Goal: Task Accomplishment & Management: Manage account settings

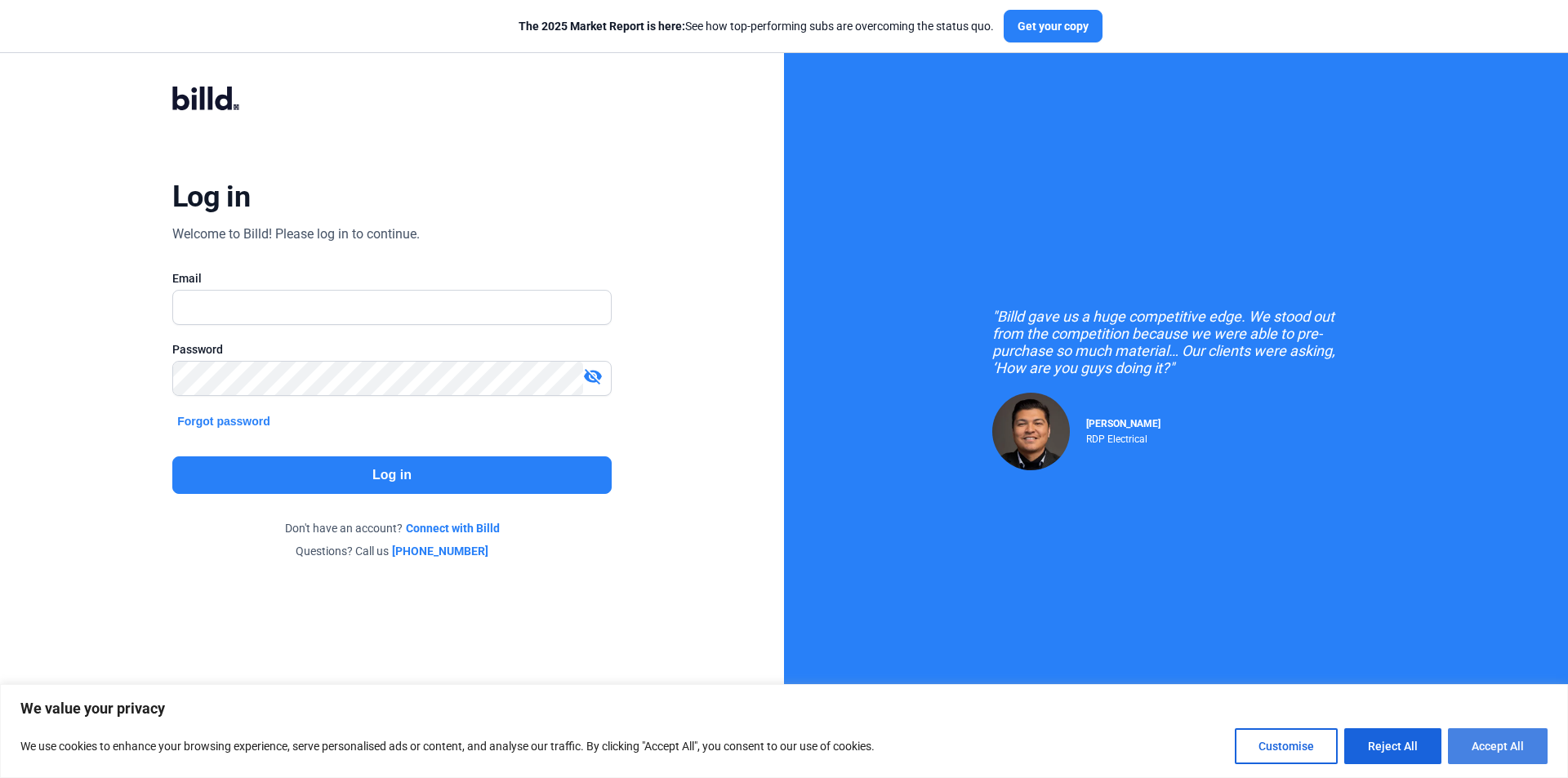
click at [1502, 754] on button "Accept All" at bounding box center [1497, 745] width 100 height 36
checkbox input "true"
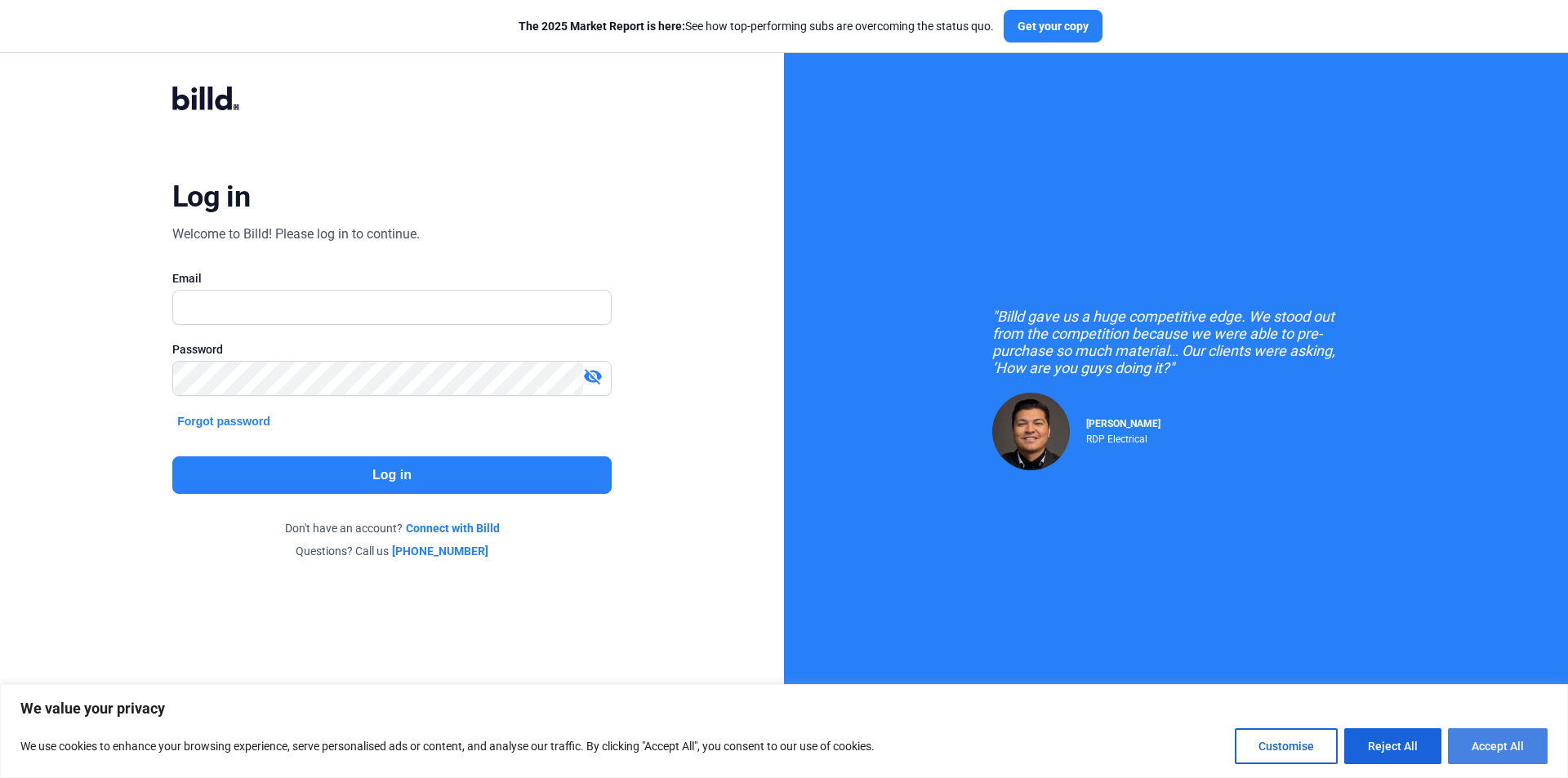
checkbox input "true"
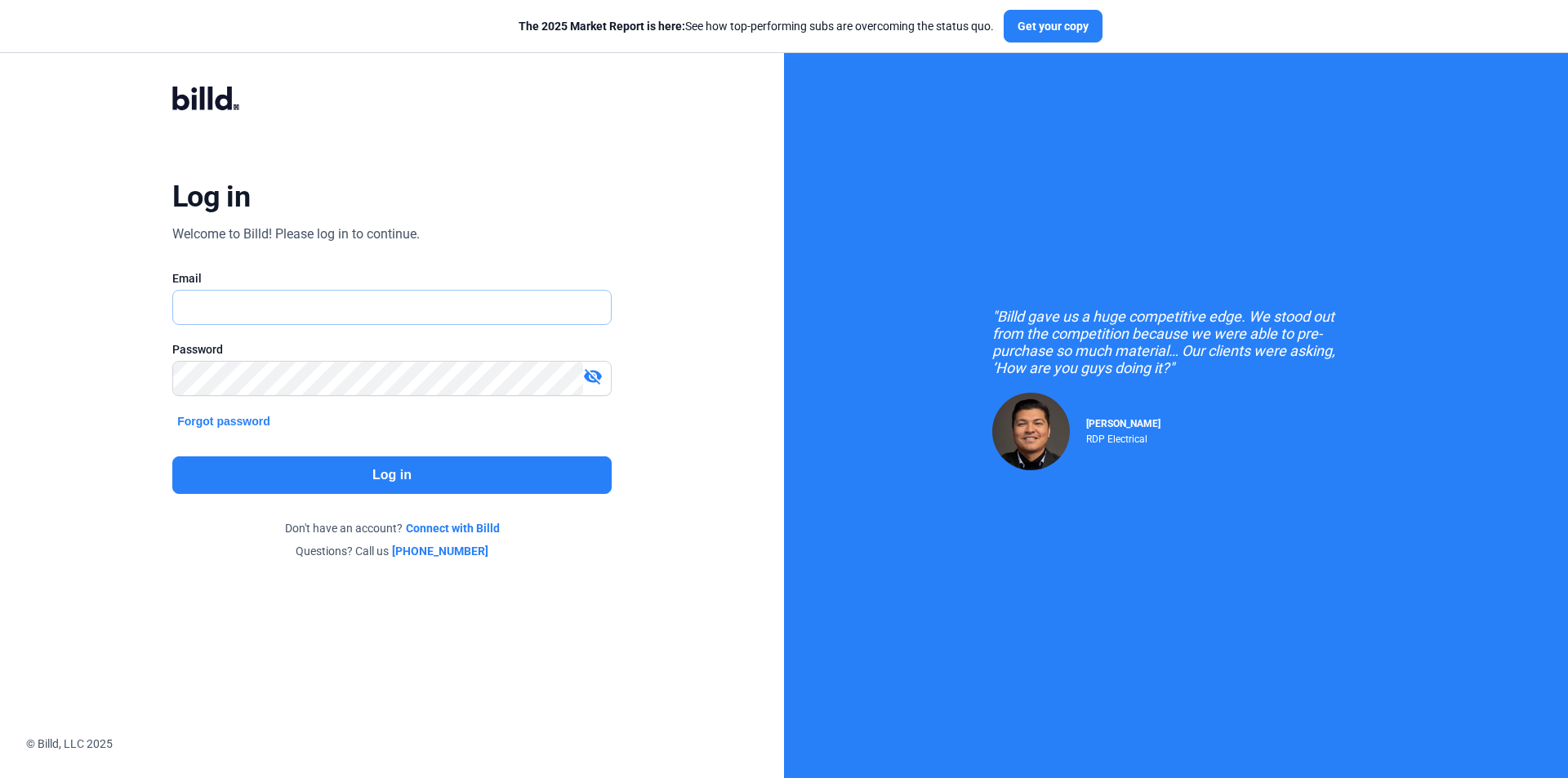
click at [471, 293] on input "text" at bounding box center [383, 307] width 420 height 34
click at [471, 293] on input "text" at bounding box center [392, 307] width 438 height 34
type input "[EMAIL_ADDRESS][DOMAIN_NAME]"
click at [526, 285] on div "Email" at bounding box center [392, 278] width 439 height 16
drag, startPoint x: 0, startPoint y: 0, endPoint x: 374, endPoint y: 308, distance: 484.5
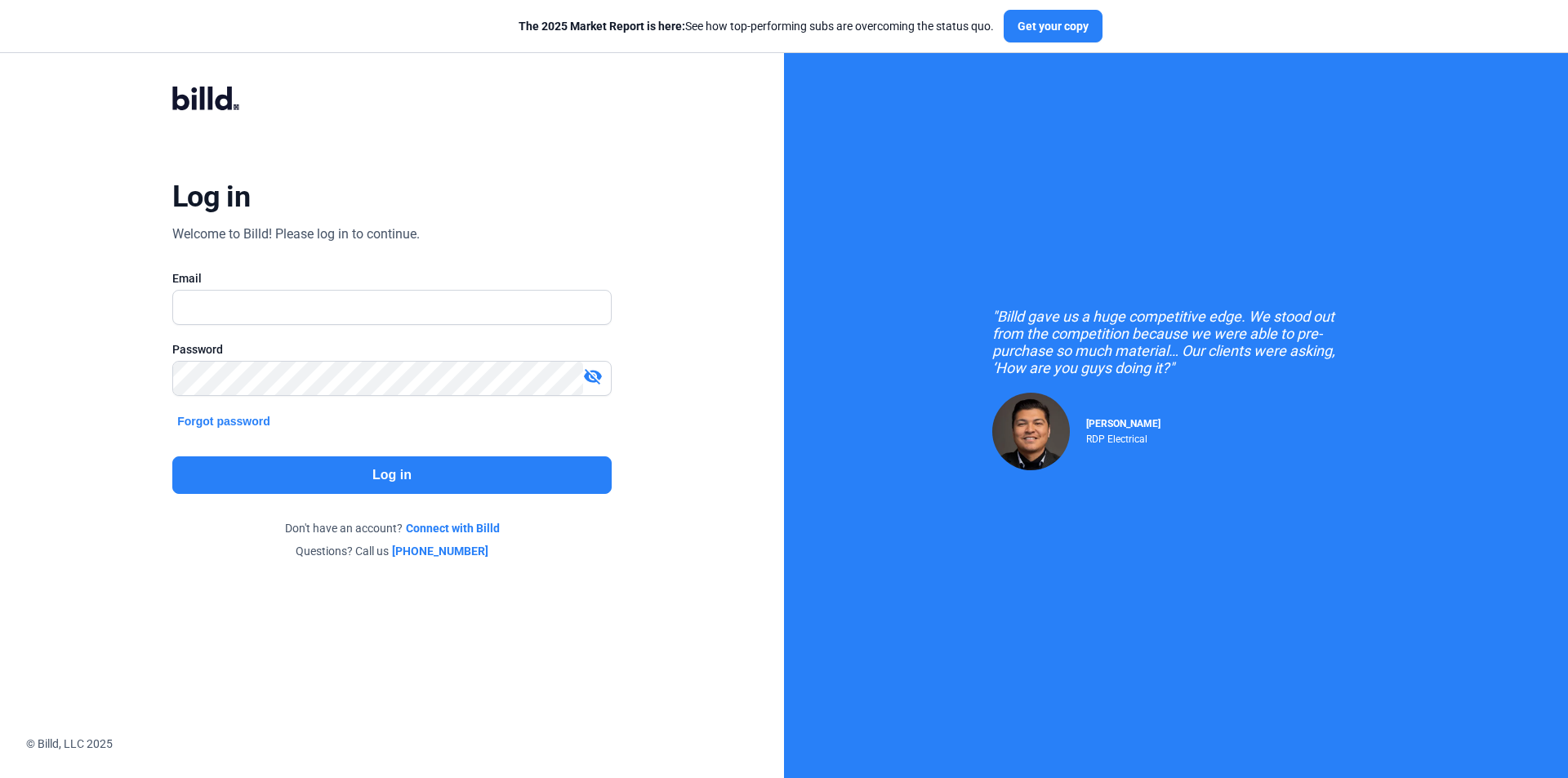
click at [375, 308] on input "text" at bounding box center [392, 307] width 438 height 34
type input "[EMAIL_ADDRESS][DOMAIN_NAME]"
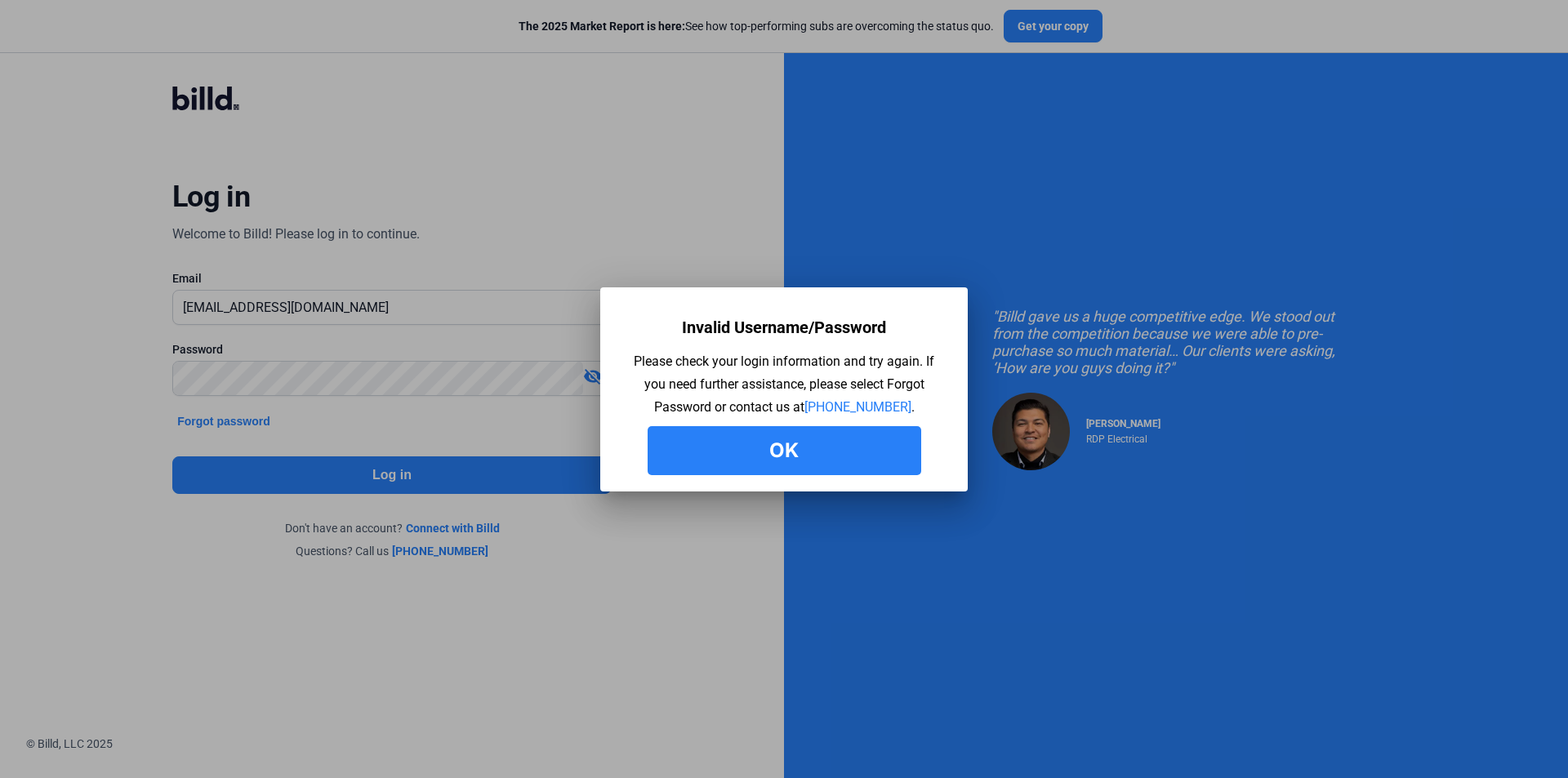
click at [734, 452] on button "Ok" at bounding box center [784, 451] width 273 height 49
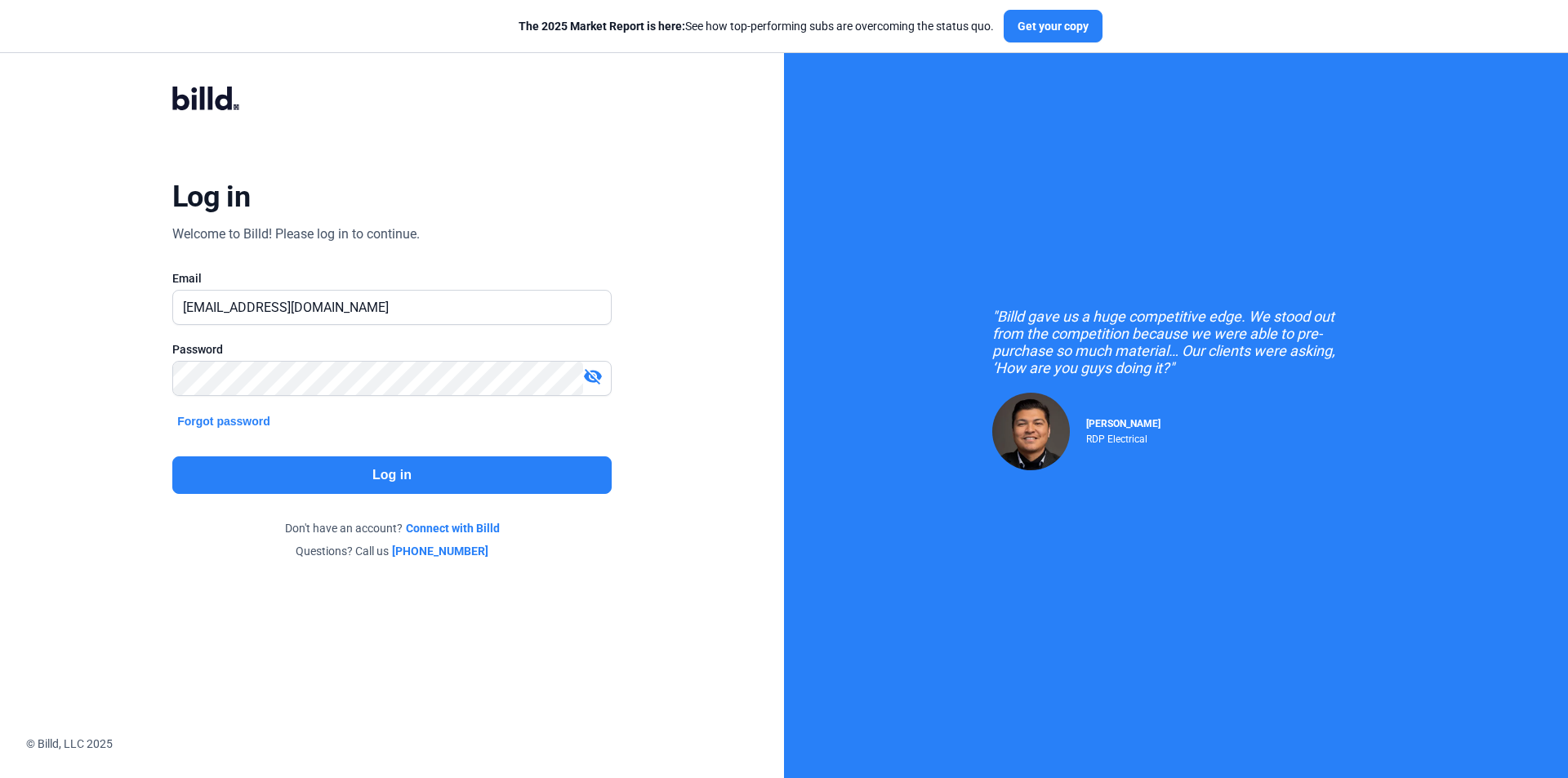
click at [583, 381] on mat-icon "visibility_off" at bounding box center [593, 376] width 19 height 19
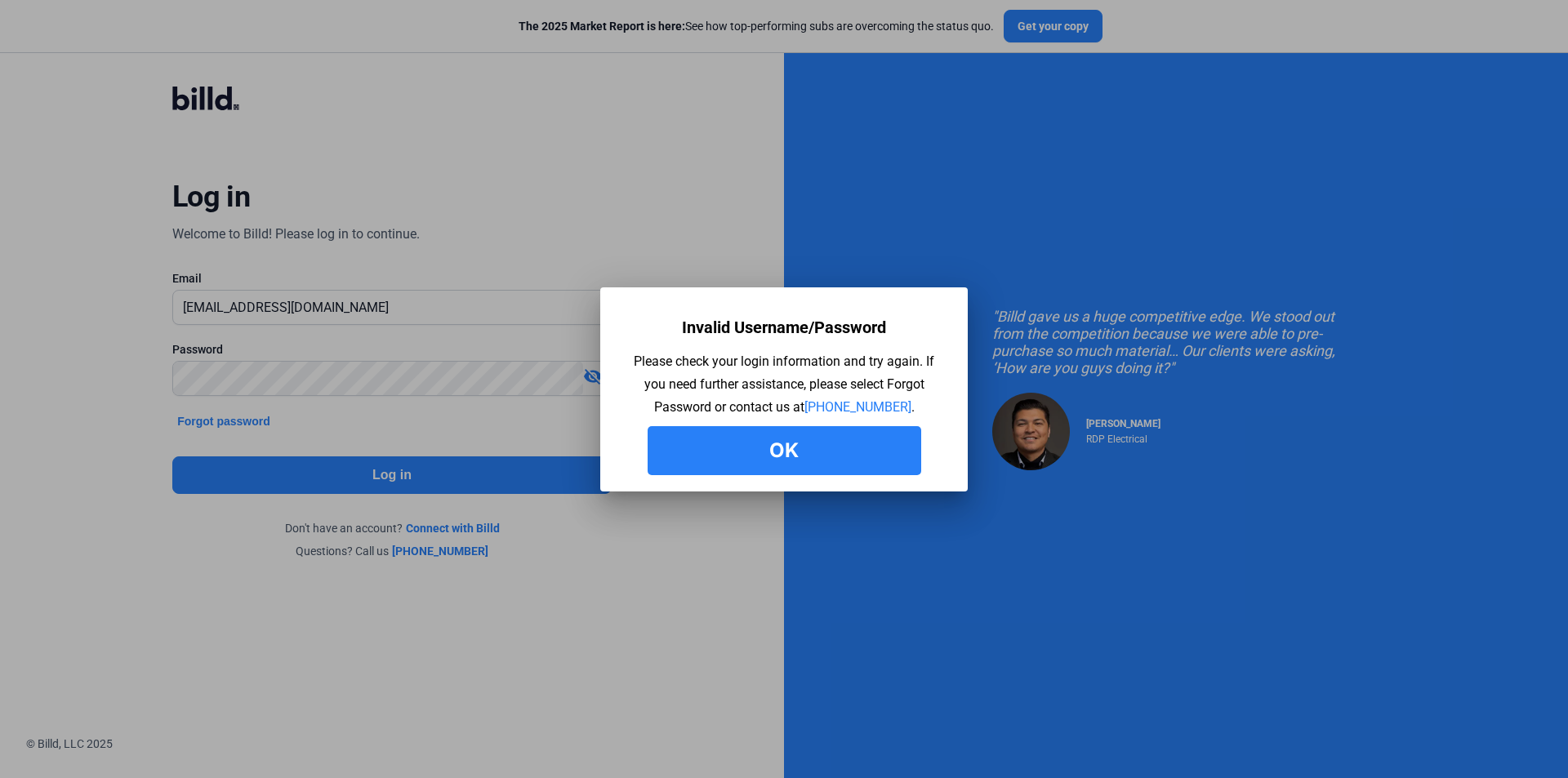
click at [666, 451] on button "Ok" at bounding box center [784, 451] width 273 height 49
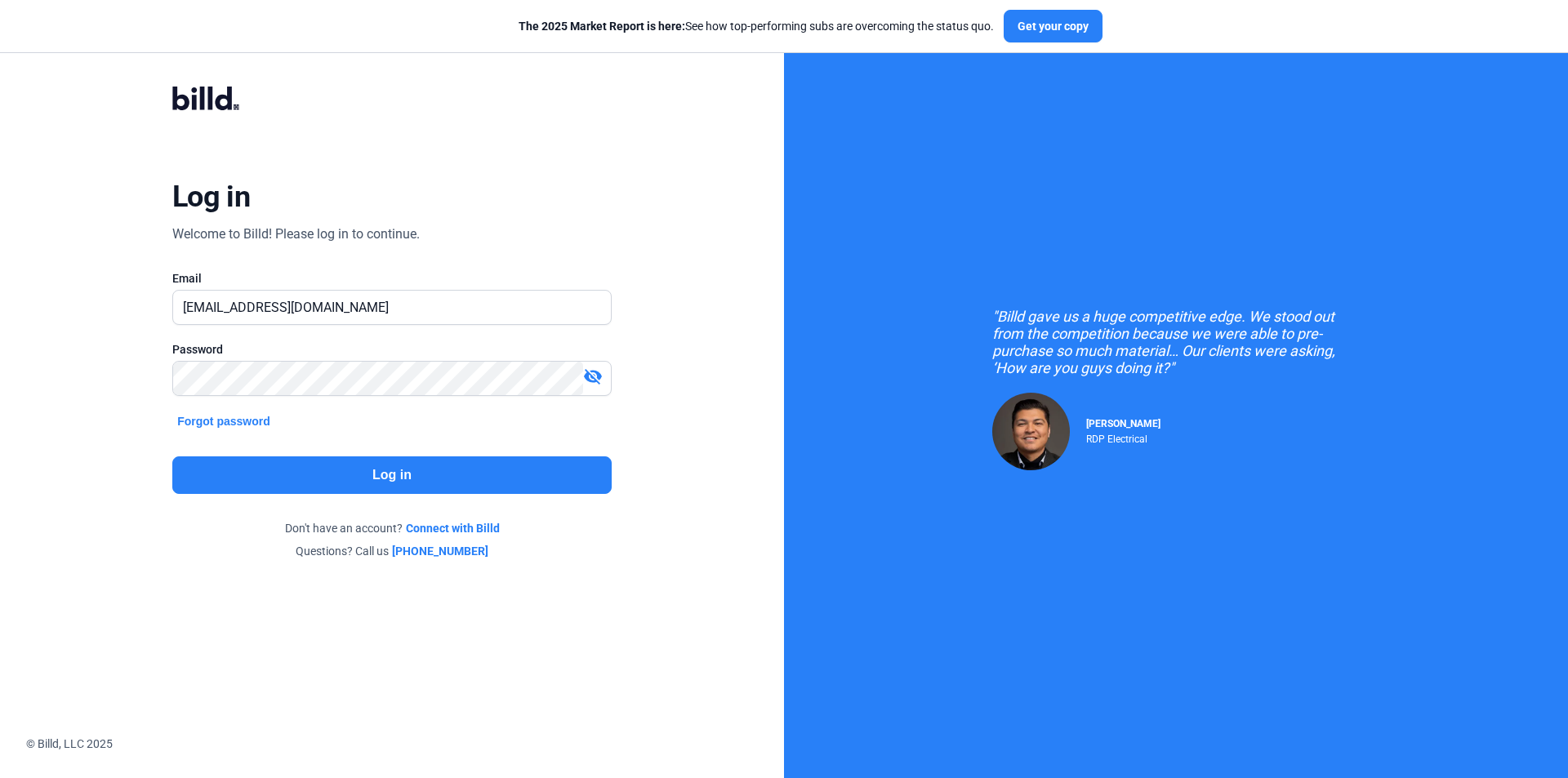
click at [584, 383] on mat-icon "visibility_off" at bounding box center [593, 376] width 19 height 19
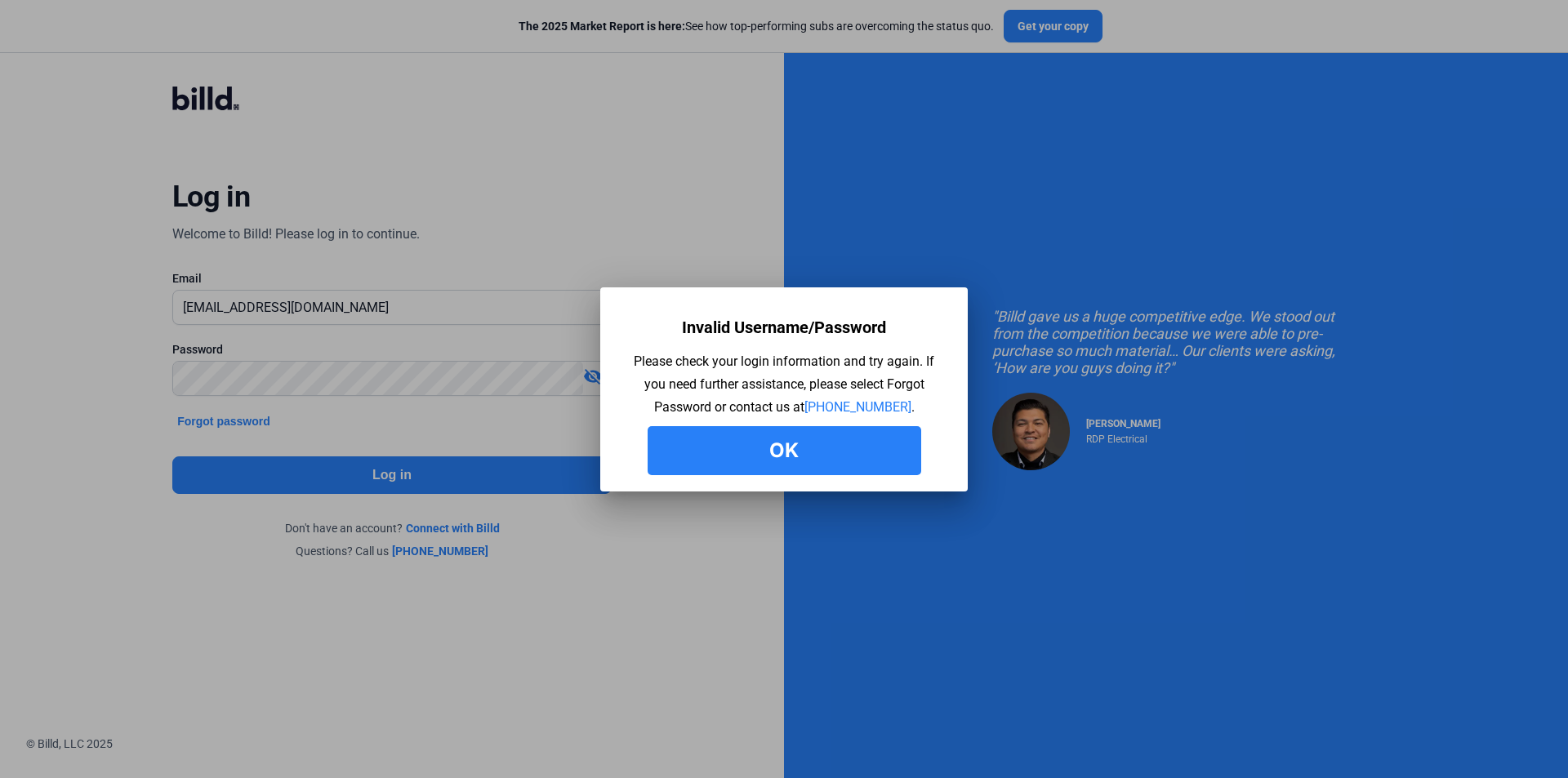
click at [868, 460] on button "Ok" at bounding box center [784, 451] width 273 height 49
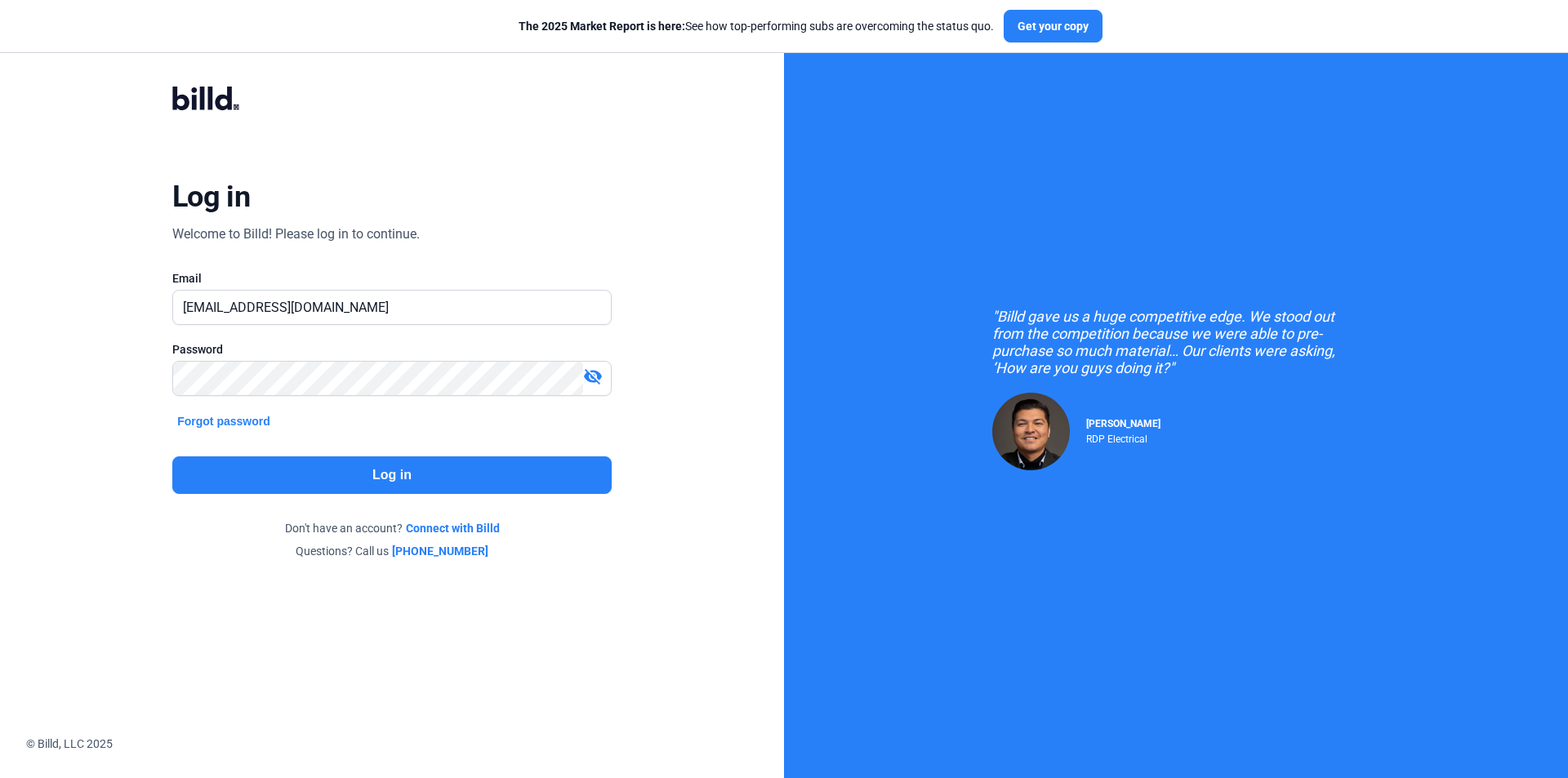
click at [272, 417] on button "Forgot password" at bounding box center [224, 420] width 103 height 18
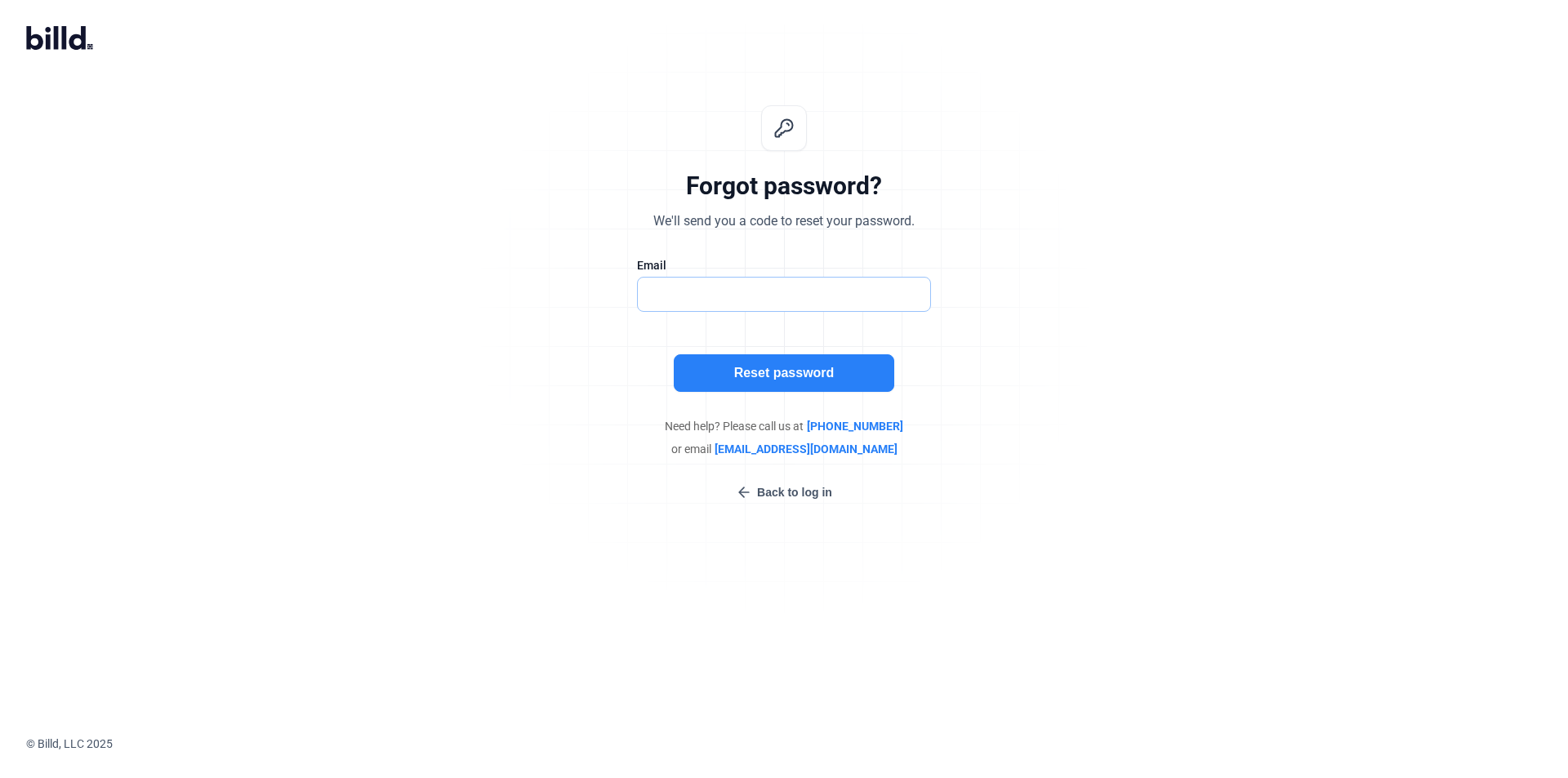
click at [706, 286] on input "text" at bounding box center [775, 294] width 275 height 34
click at [706, 286] on input "text" at bounding box center [784, 294] width 293 height 34
type input "[EMAIL_ADDRESS][DOMAIN_NAME]"
click at [724, 365] on button "Reset password" at bounding box center [783, 373] width 220 height 38
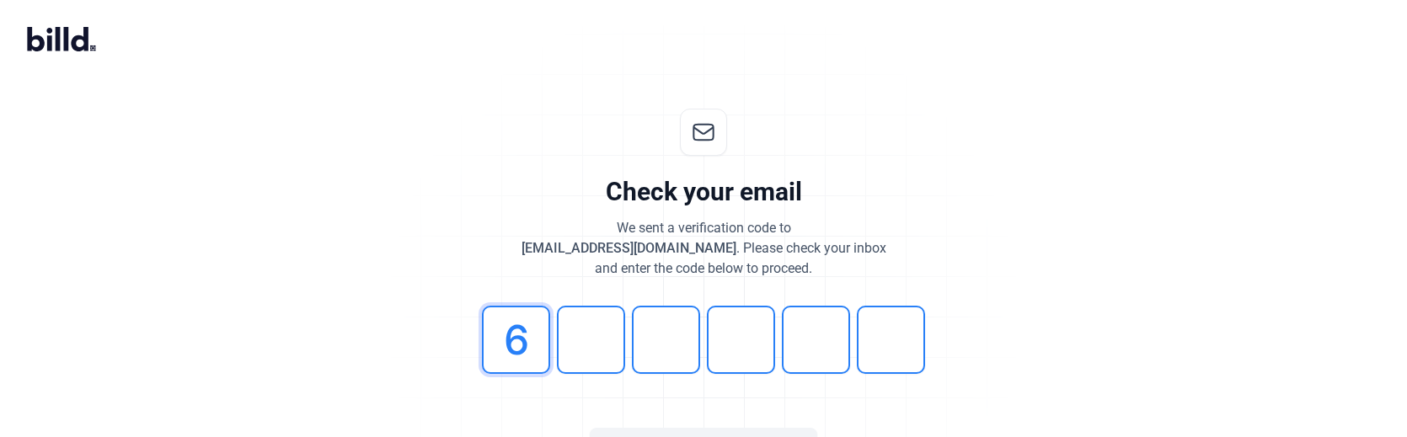
type input "6"
type input "1"
type input "8"
type input "0"
type input "2"
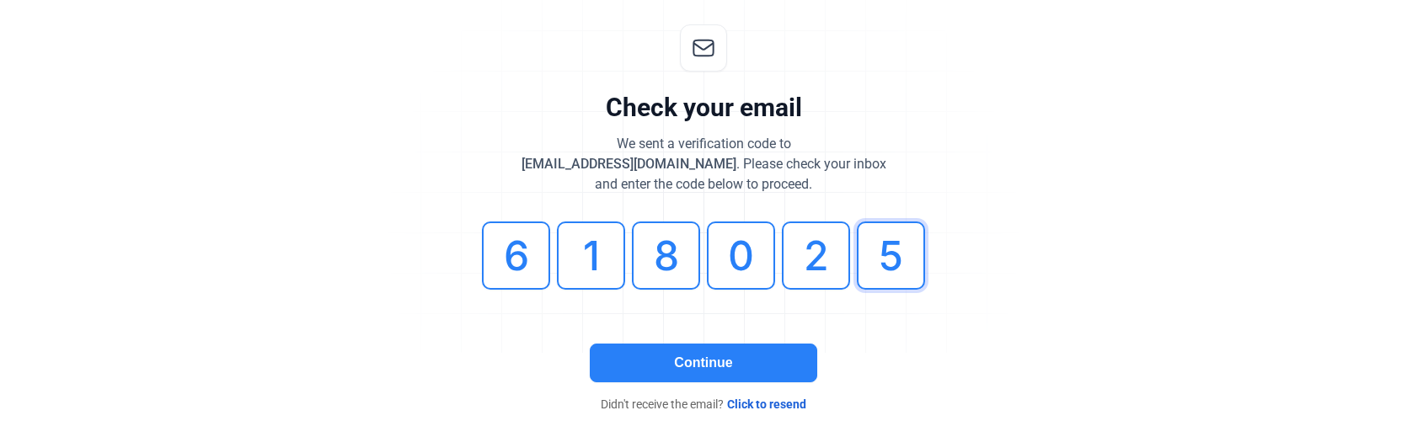
scroll to position [104, 0]
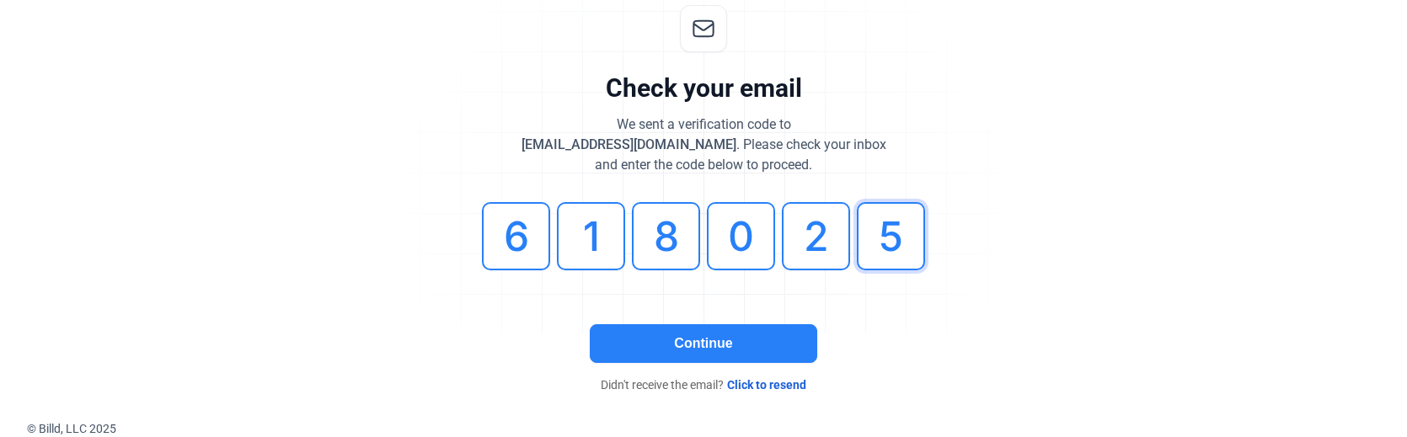
type input "5"
click at [713, 339] on button "Continue" at bounding box center [703, 343] width 227 height 39
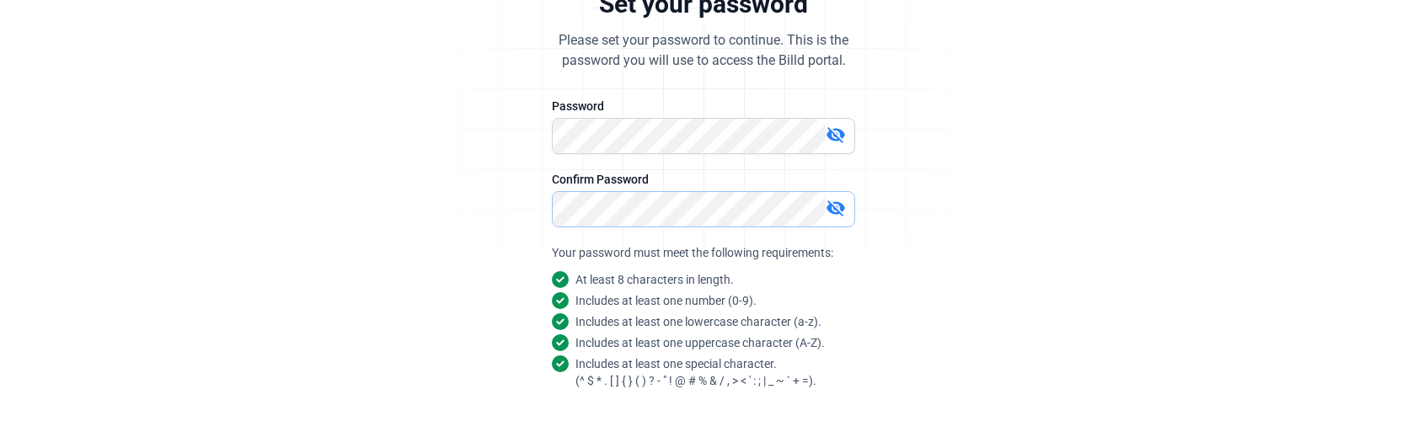
scroll to position [313, 0]
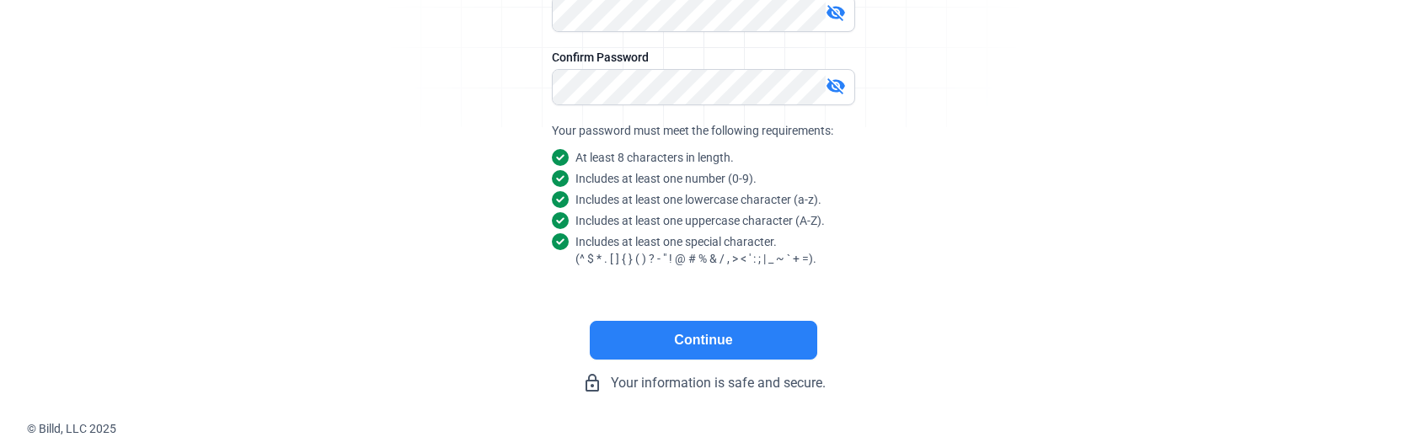
click at [647, 337] on button "Continue" at bounding box center [703, 340] width 227 height 39
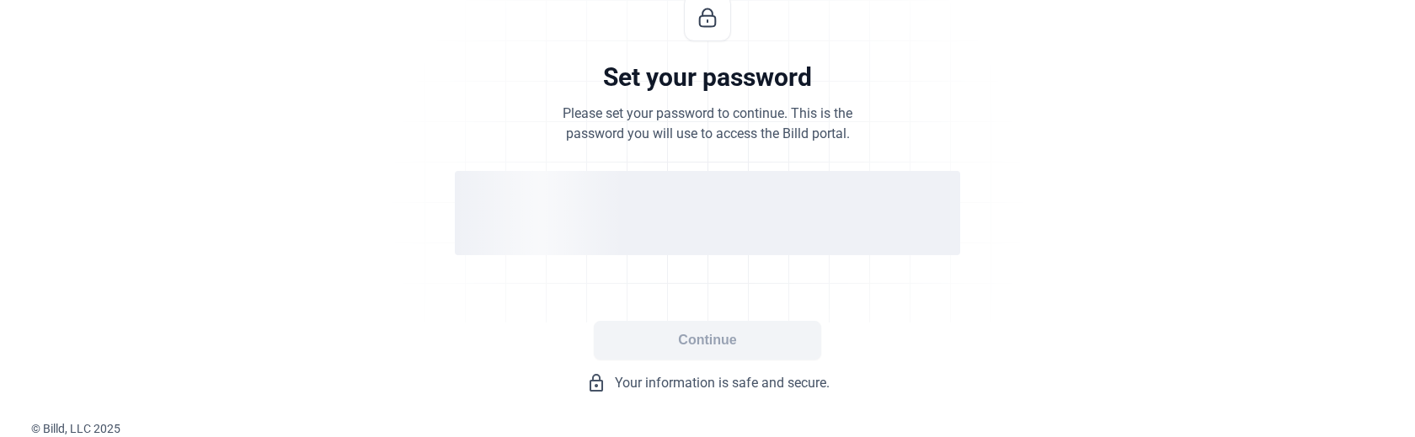
scroll to position [0, 0]
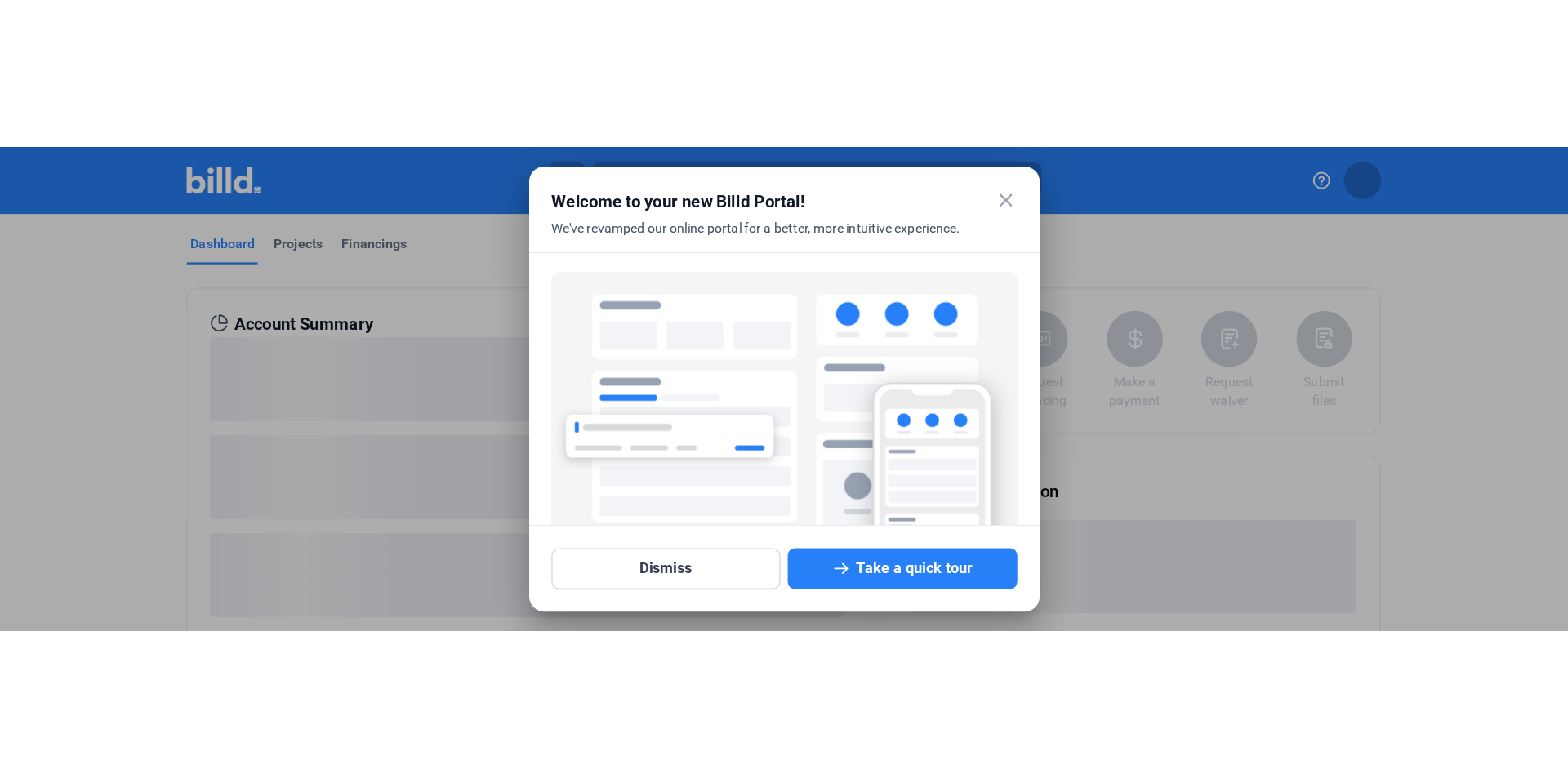
scroll to position [176, 0]
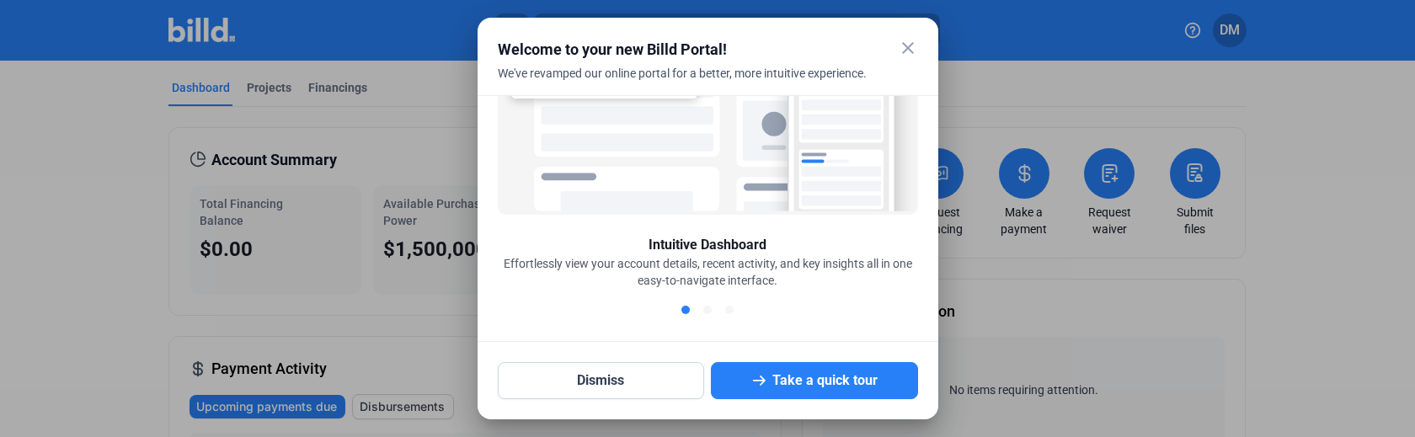
click at [904, 51] on mat-icon "close" at bounding box center [908, 48] width 20 height 20
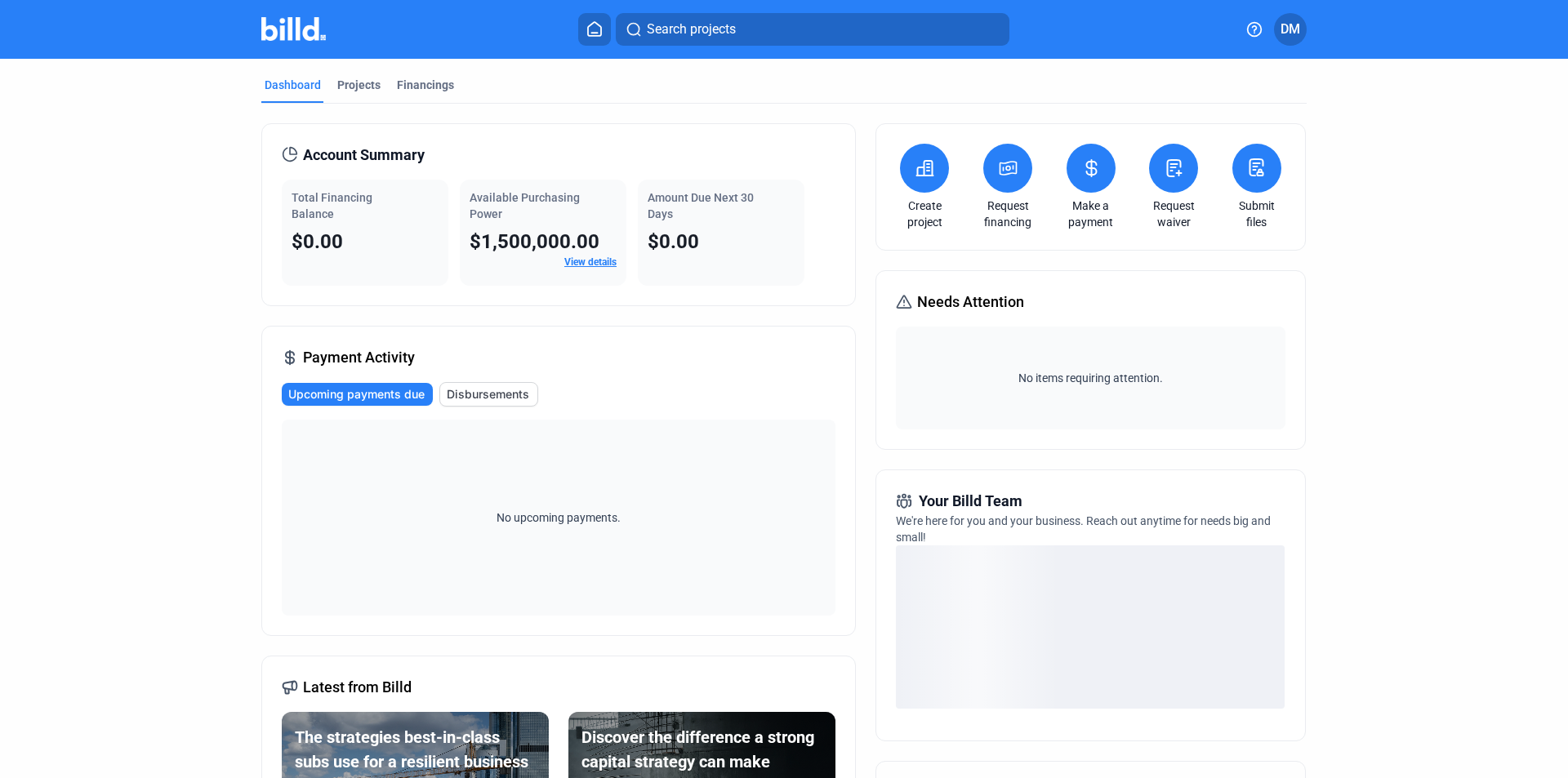
click at [1257, 169] on icon at bounding box center [1256, 168] width 20 height 19
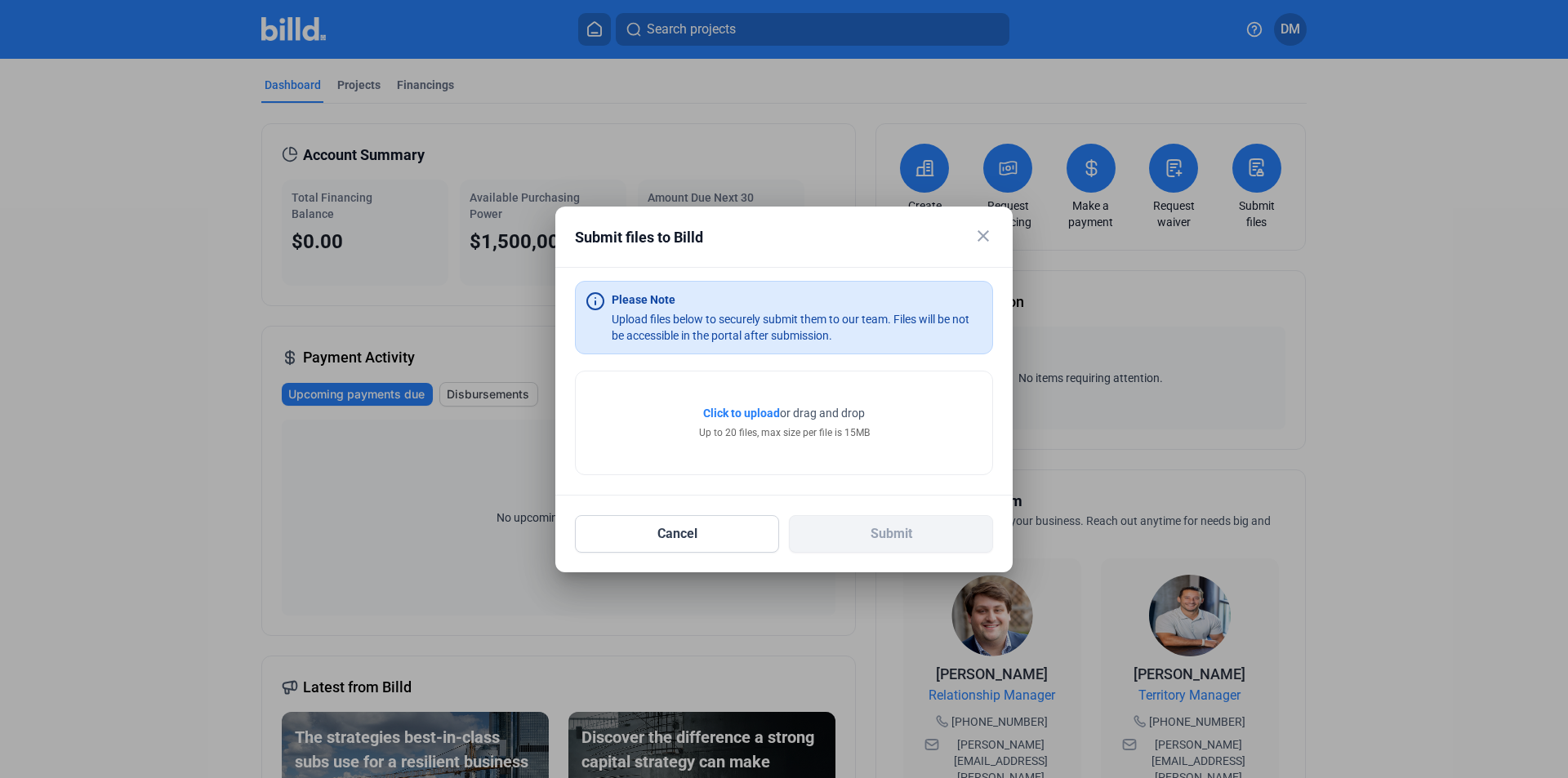
click at [983, 233] on mat-icon "close" at bounding box center [983, 235] width 19 height 19
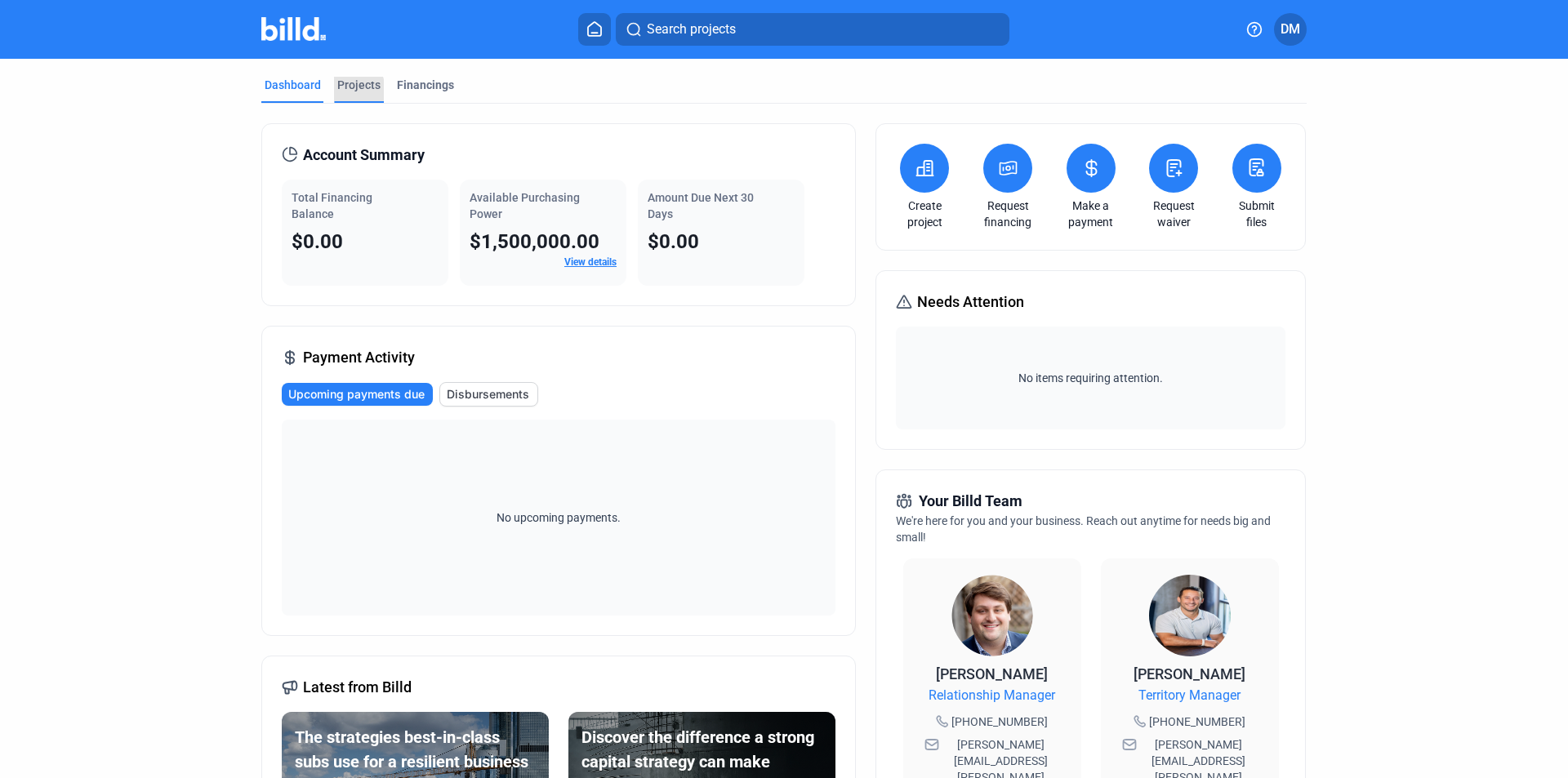
click at [337, 91] on div "Projects" at bounding box center [359, 84] width 44 height 16
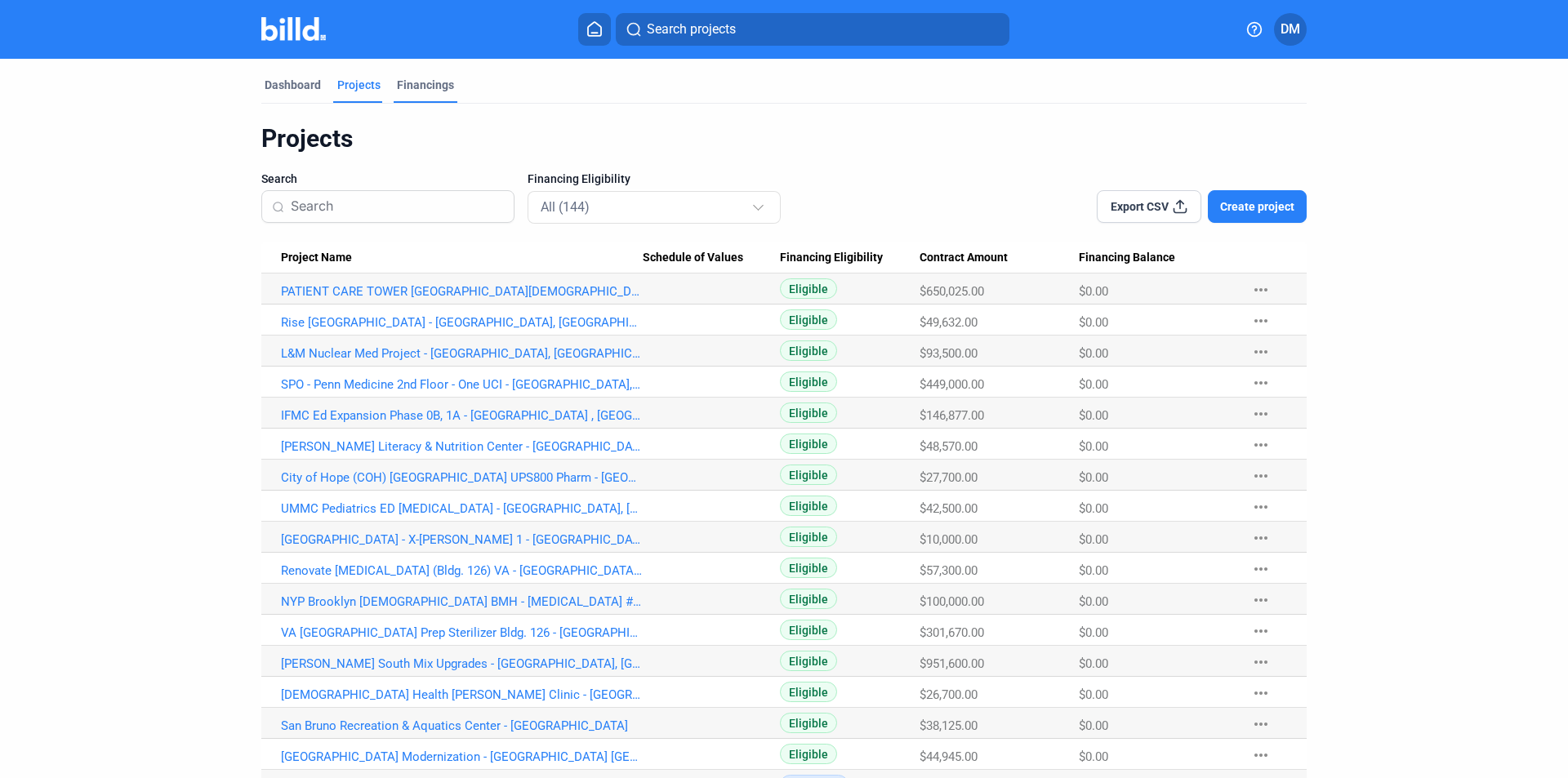
click at [422, 89] on div "Financings" at bounding box center [424, 84] width 57 height 16
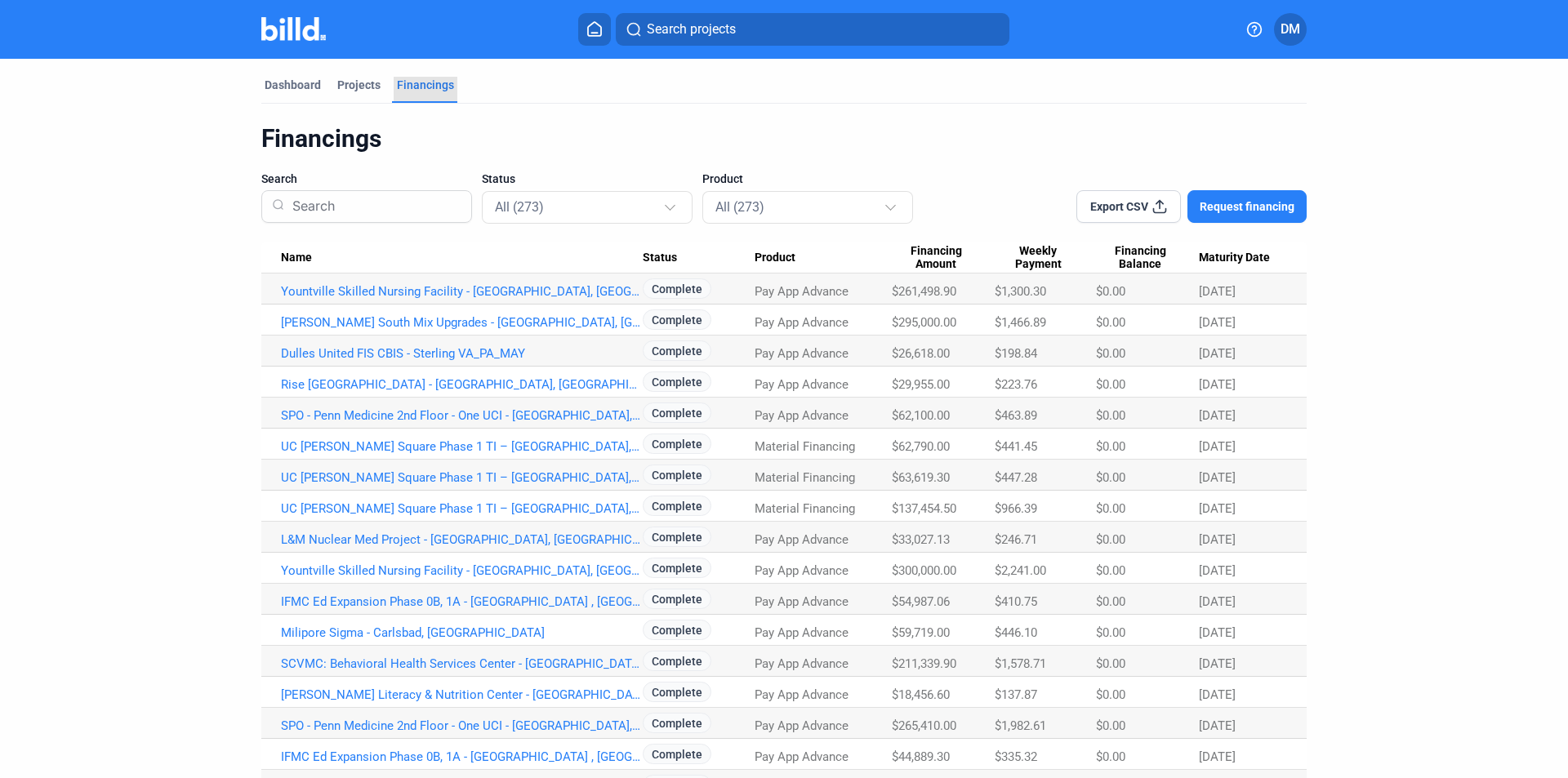
click at [438, 85] on div "Financings" at bounding box center [424, 84] width 57 height 16
click at [283, 86] on div "Dashboard" at bounding box center [293, 84] width 56 height 16
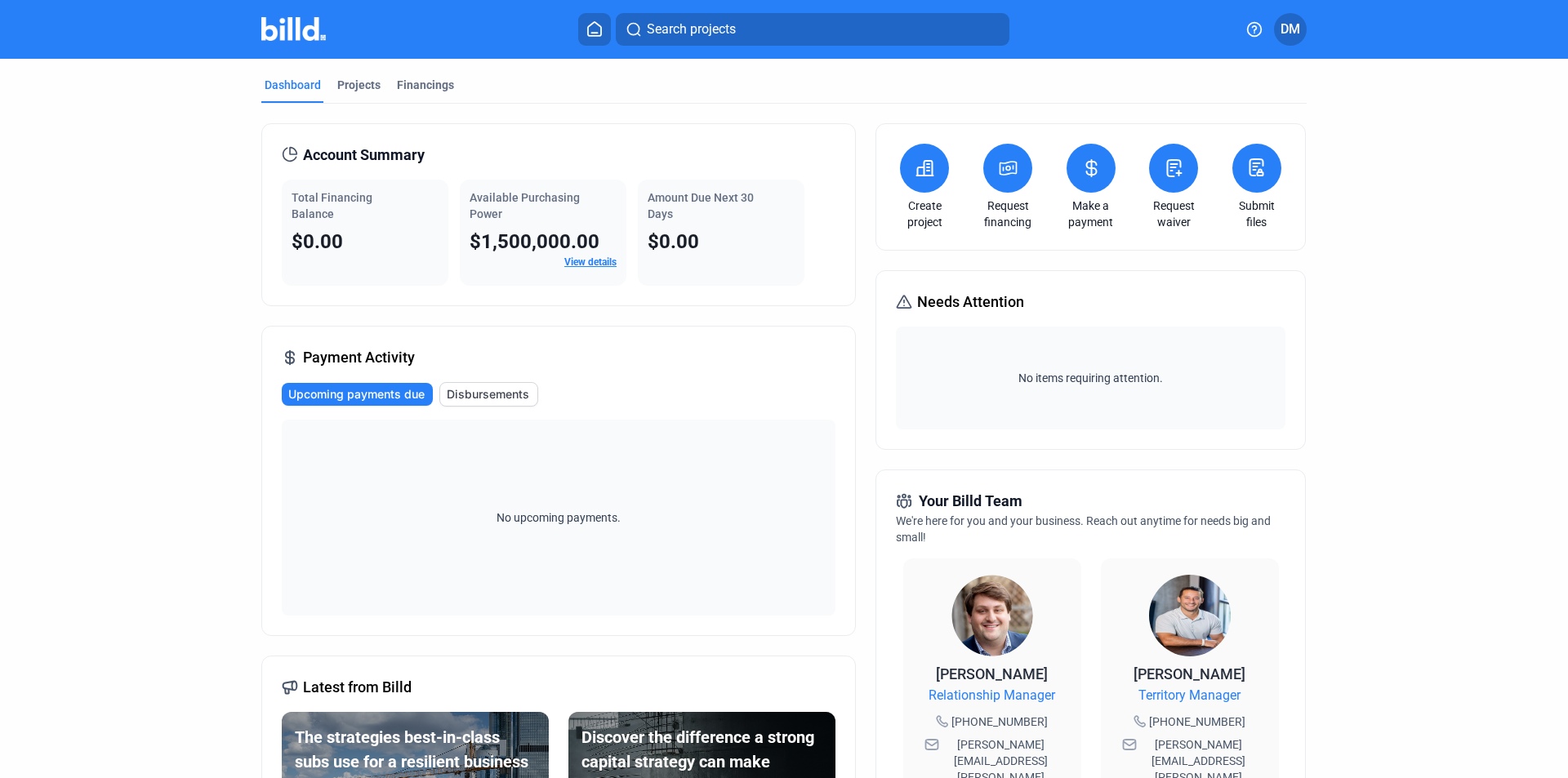
click at [579, 261] on link "View details" at bounding box center [590, 263] width 52 height 12
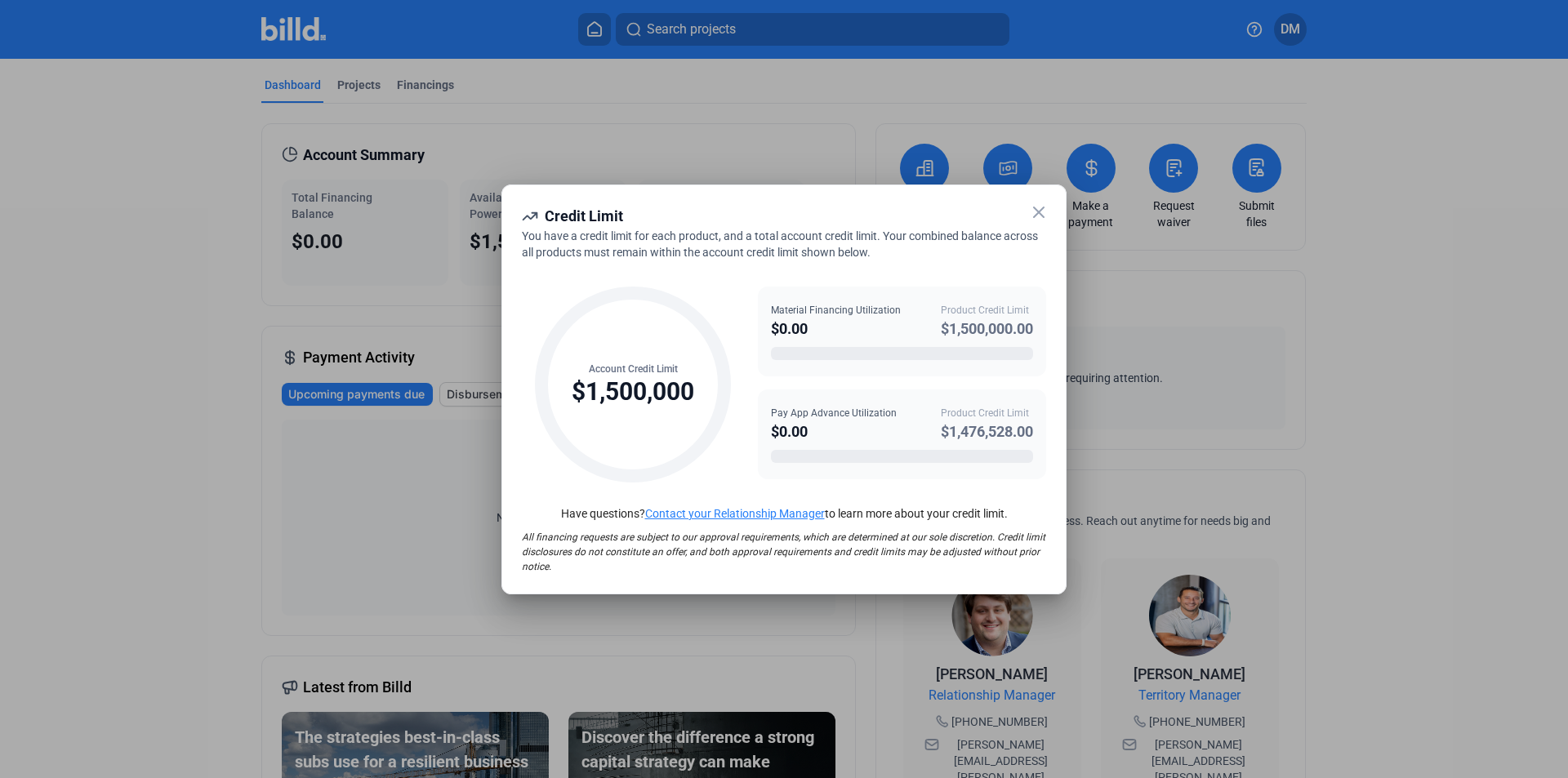
click at [1035, 216] on icon at bounding box center [1038, 212] width 19 height 19
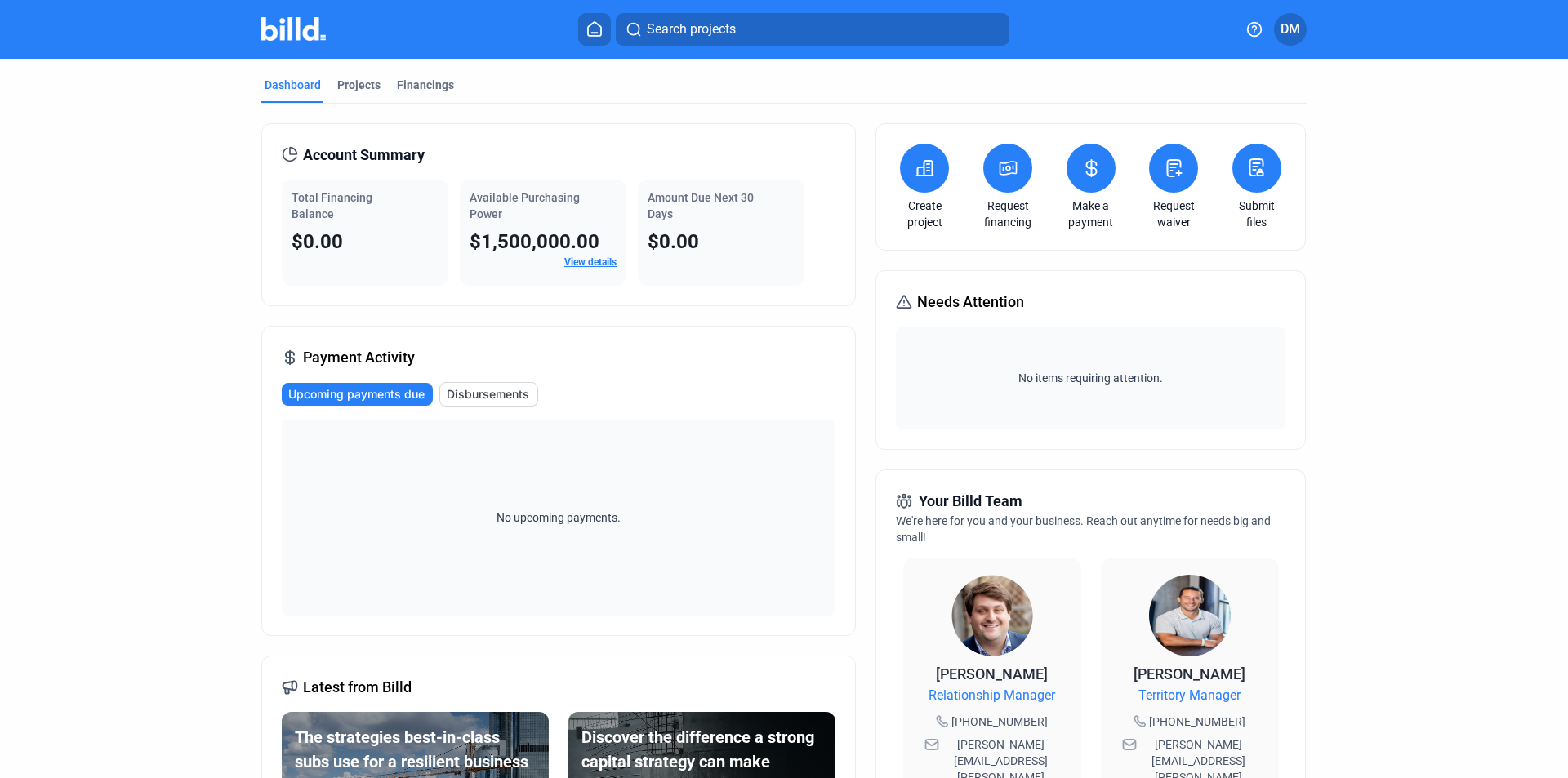
click at [597, 28] on icon at bounding box center [594, 29] width 16 height 16
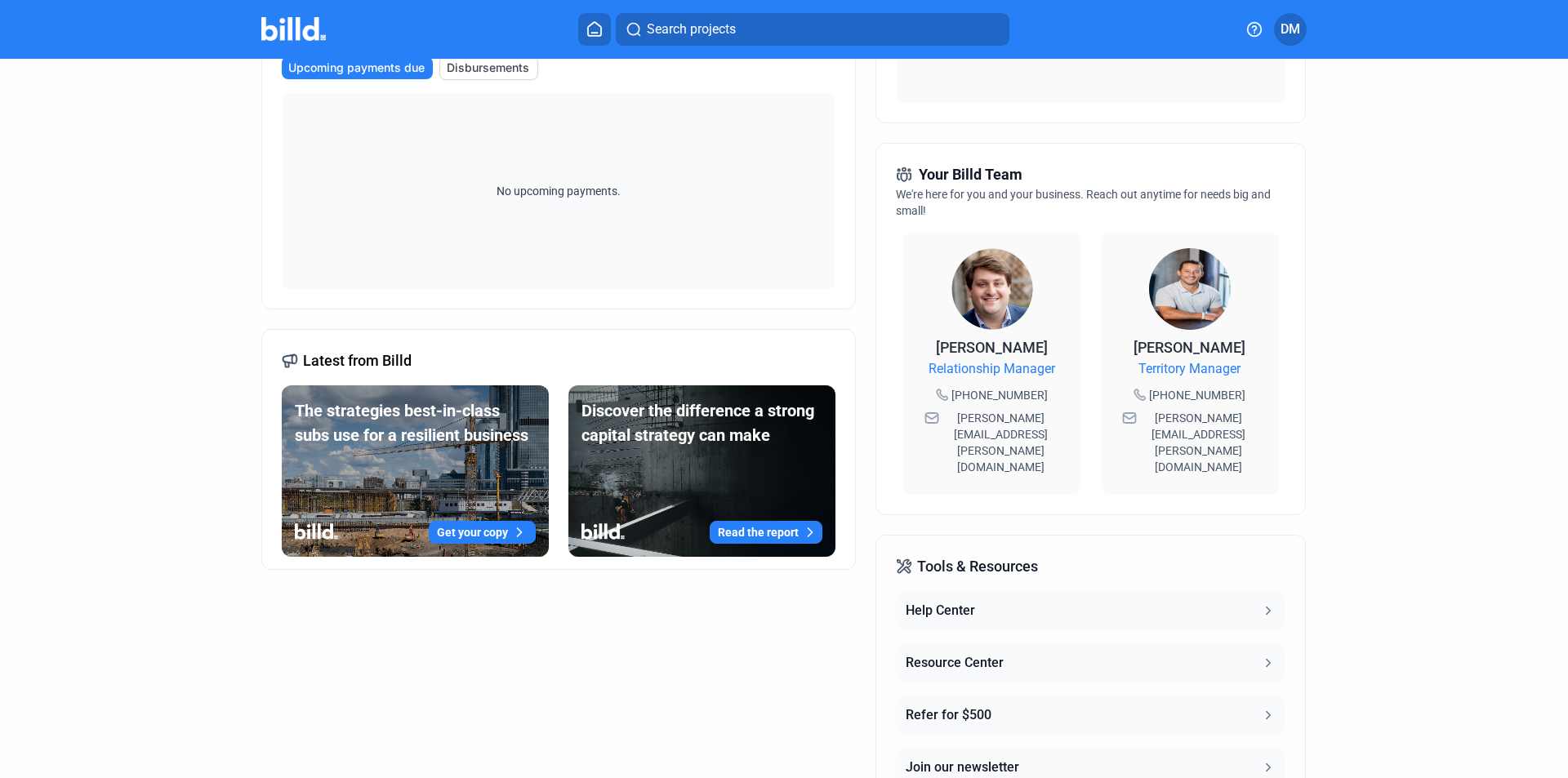
scroll to position [418, 0]
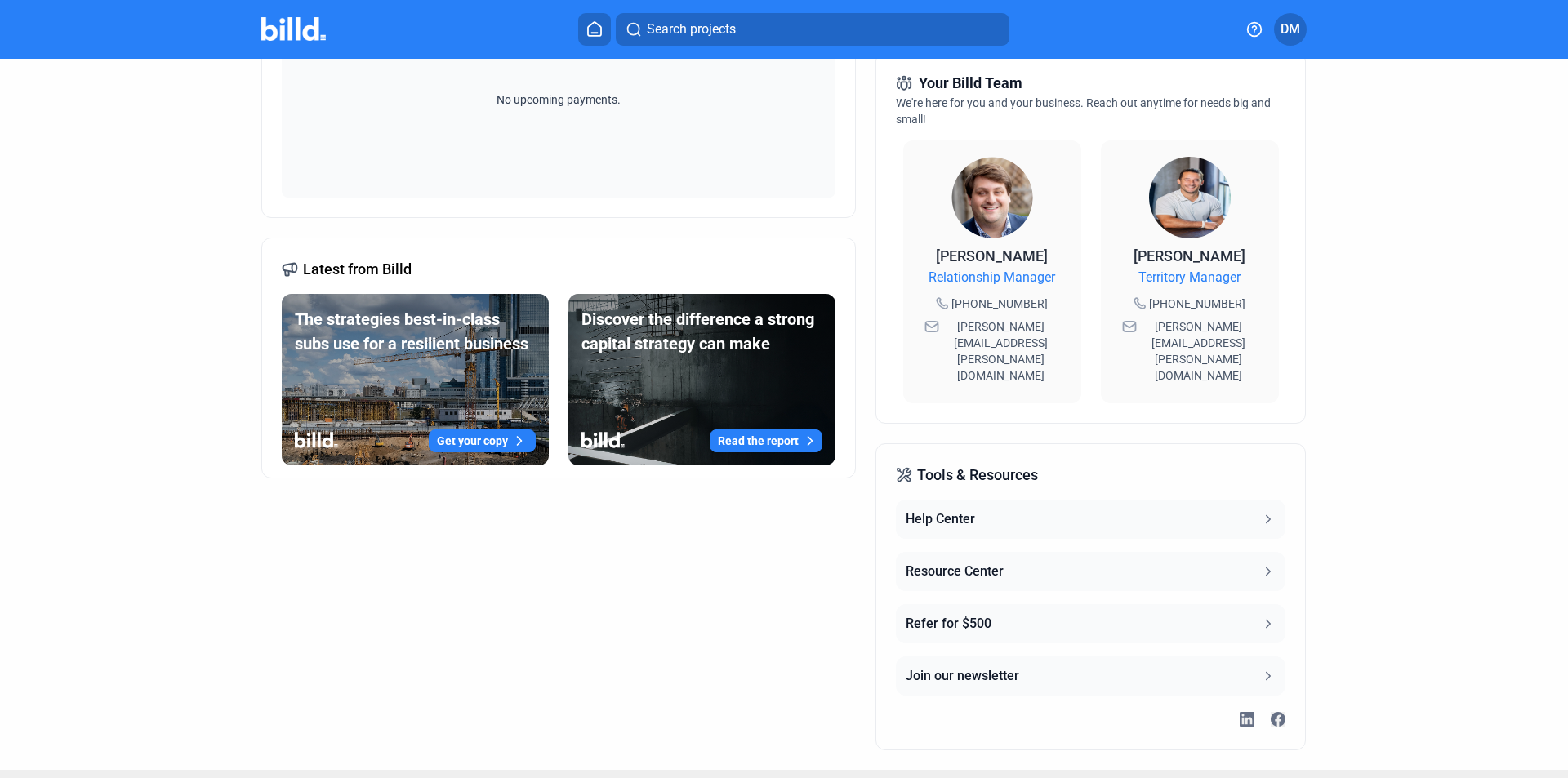
click at [976, 562] on div "Resource Center" at bounding box center [954, 572] width 98 height 19
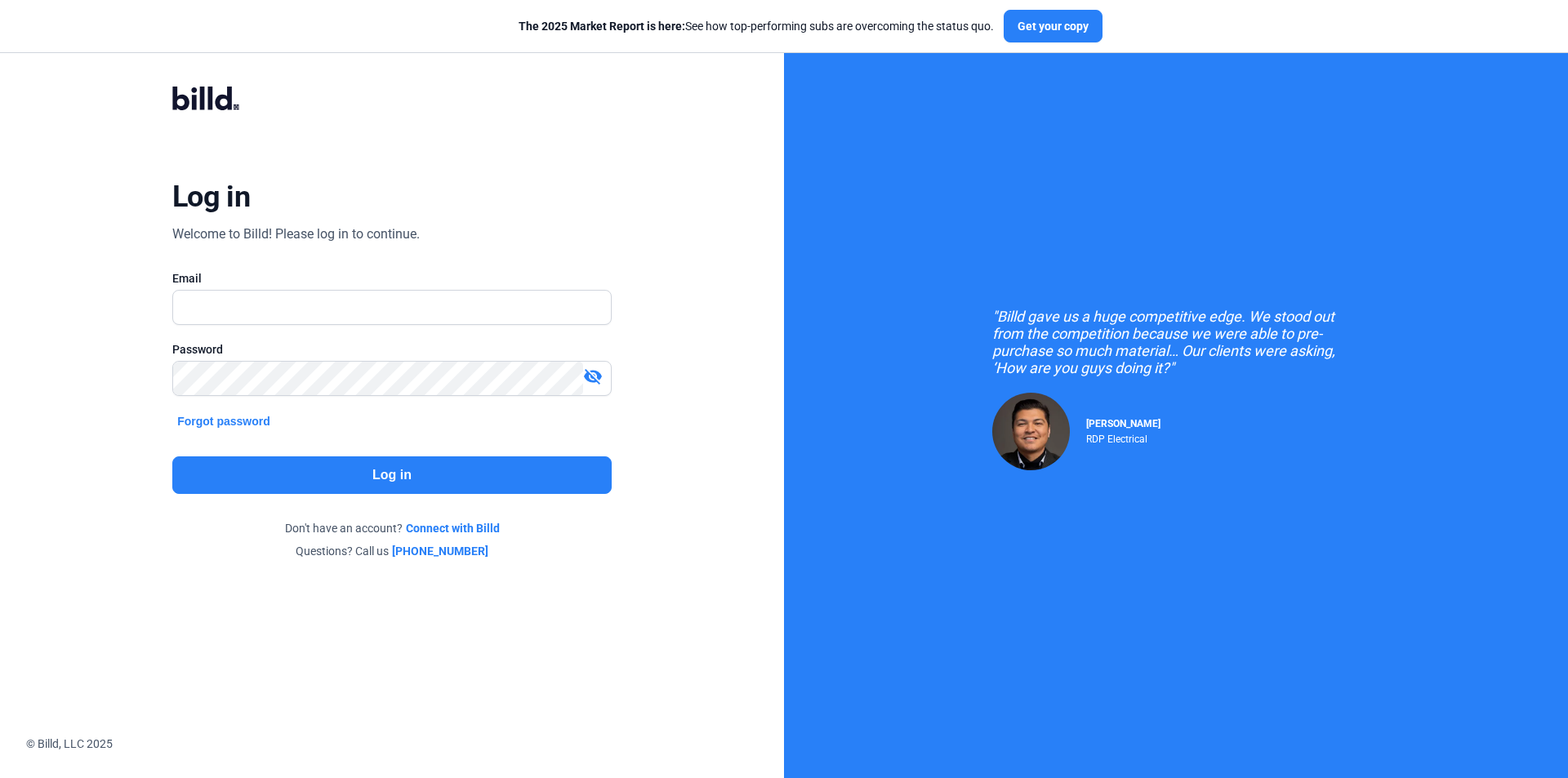
click at [241, 312] on input "text" at bounding box center [392, 307] width 438 height 34
type input "[EMAIL_ADDRESS][DOMAIN_NAME]"
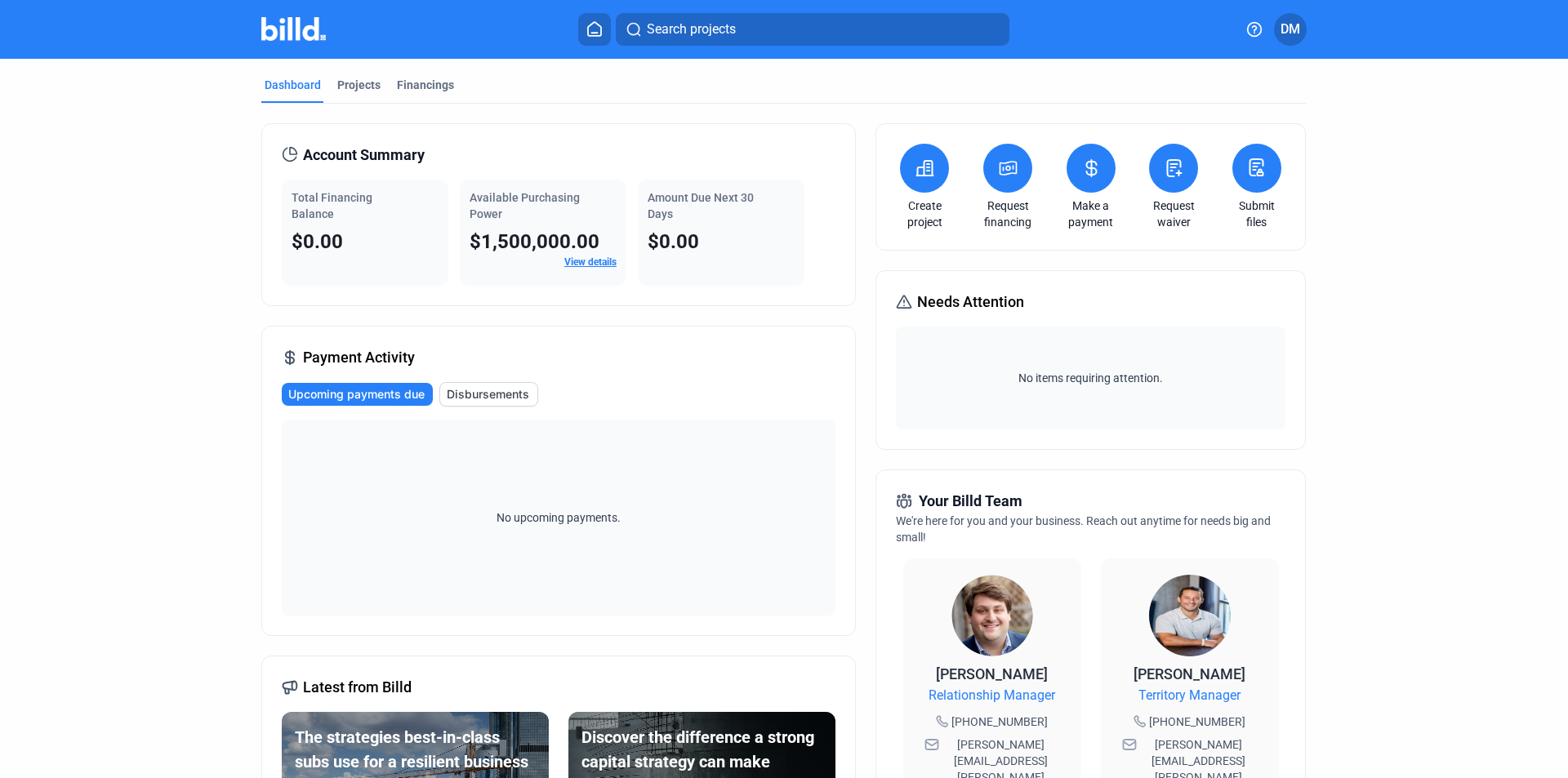
click at [1262, 154] on button at bounding box center [1256, 168] width 49 height 49
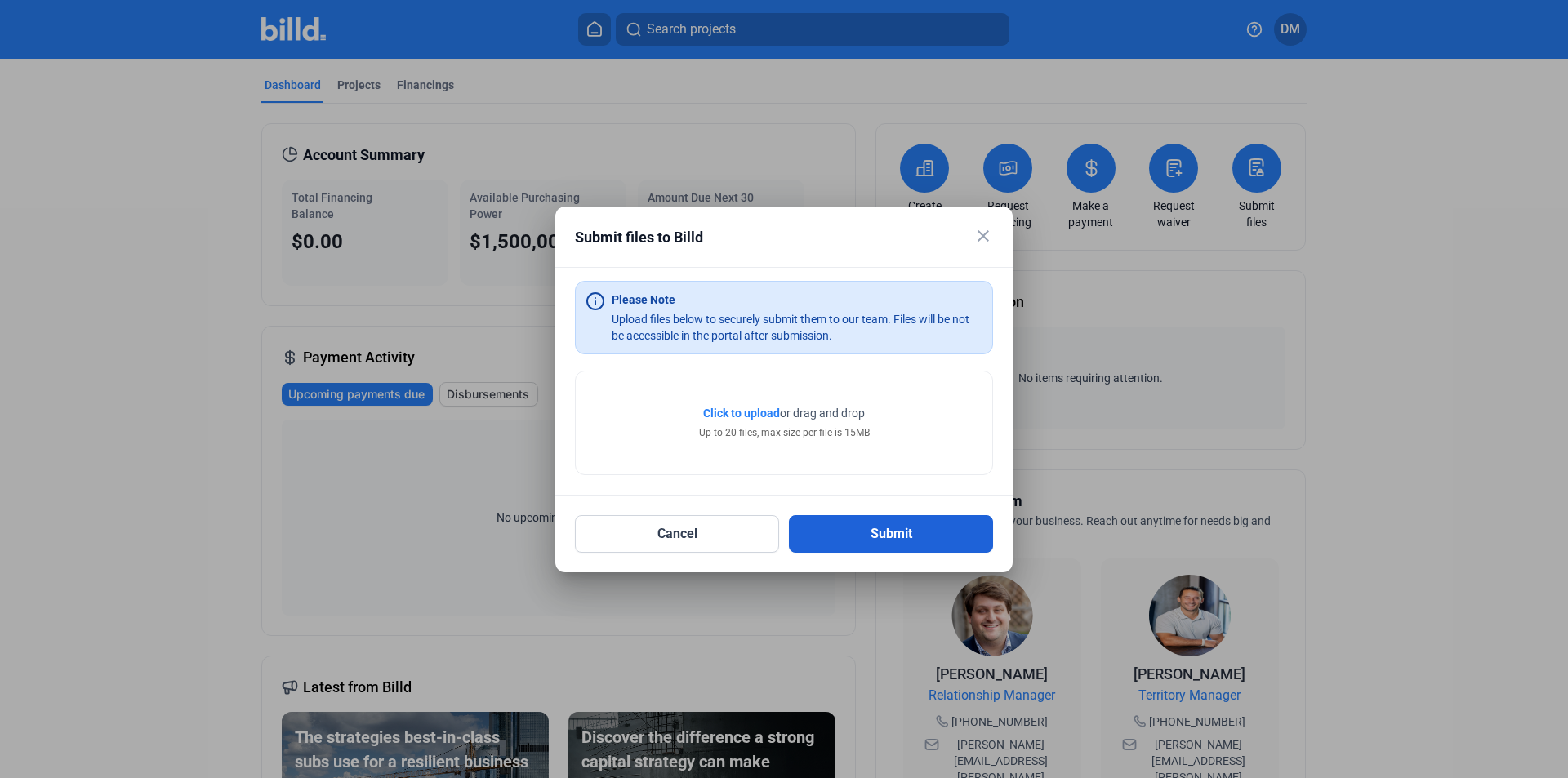
click at [874, 540] on button "Submit" at bounding box center [891, 534] width 204 height 38
click at [745, 412] on span "Click to upload" at bounding box center [740, 413] width 77 height 13
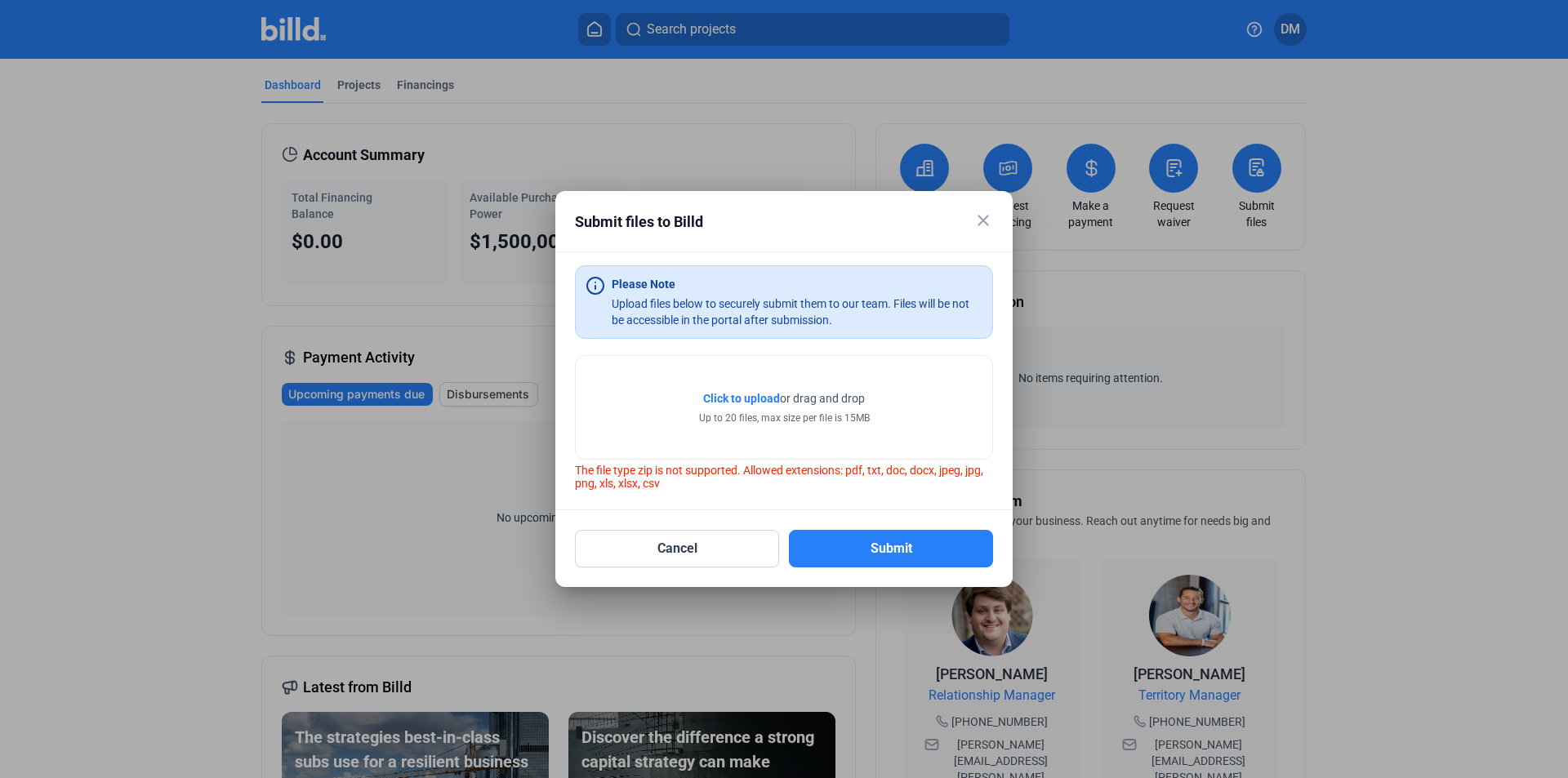
click at [751, 391] on span "Click to upload" at bounding box center [740, 397] width 77 height 13
click at [758, 392] on span "Click to upload" at bounding box center [740, 397] width 77 height 13
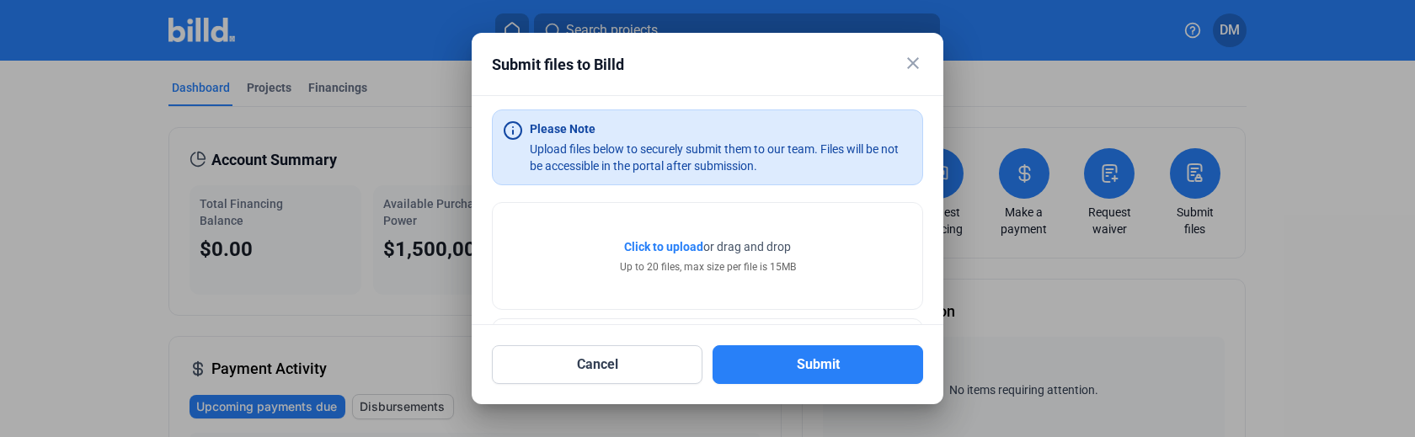
scroll to position [68, 0]
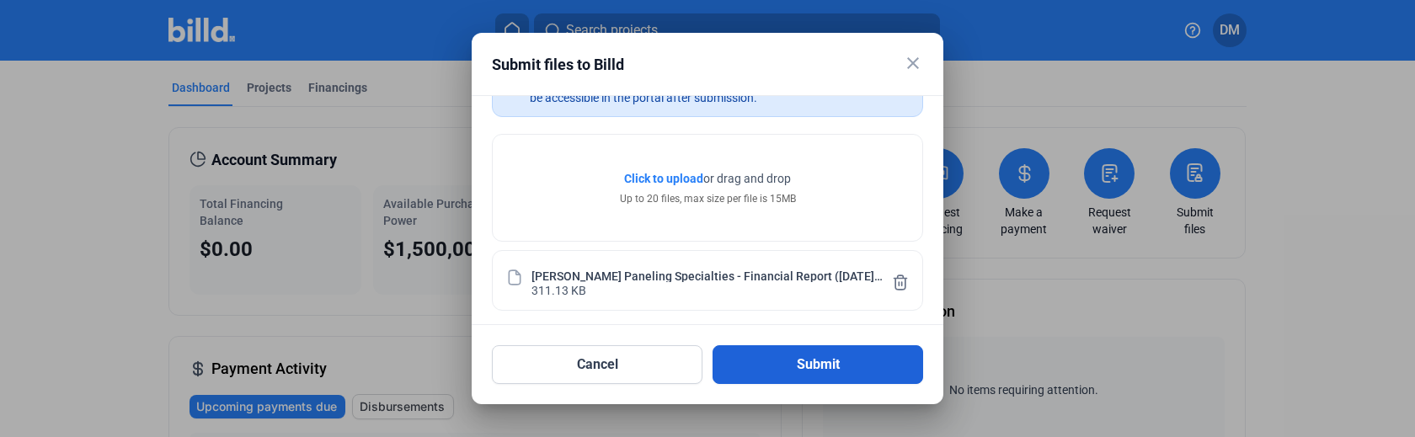
click at [805, 356] on button "Submit" at bounding box center [818, 364] width 211 height 39
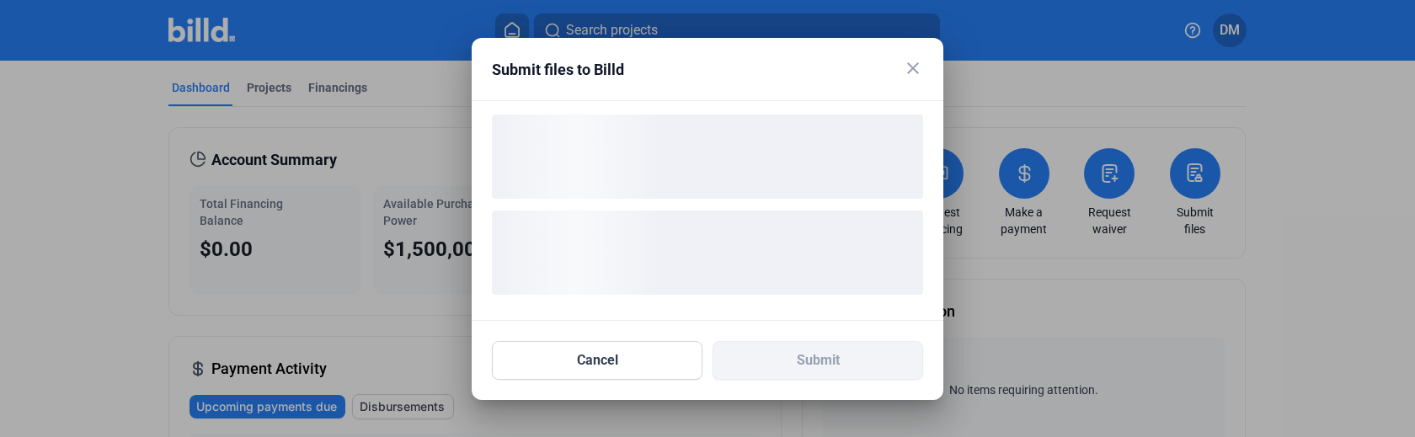
scroll to position [0, 0]
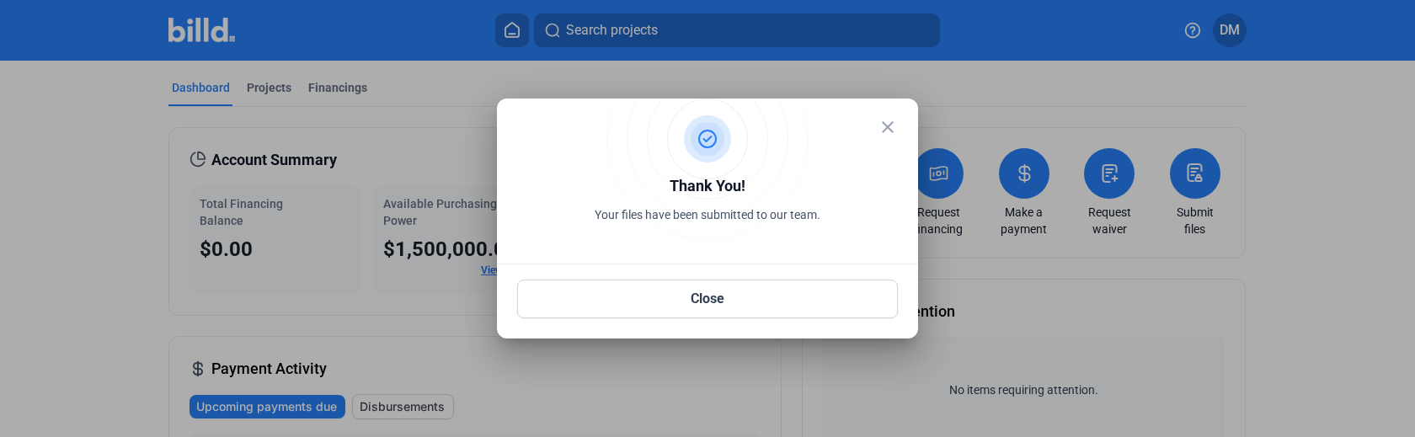
click at [527, 184] on div "Thank You!" at bounding box center [707, 188] width 381 height 28
click at [748, 291] on button "Close" at bounding box center [707, 299] width 381 height 39
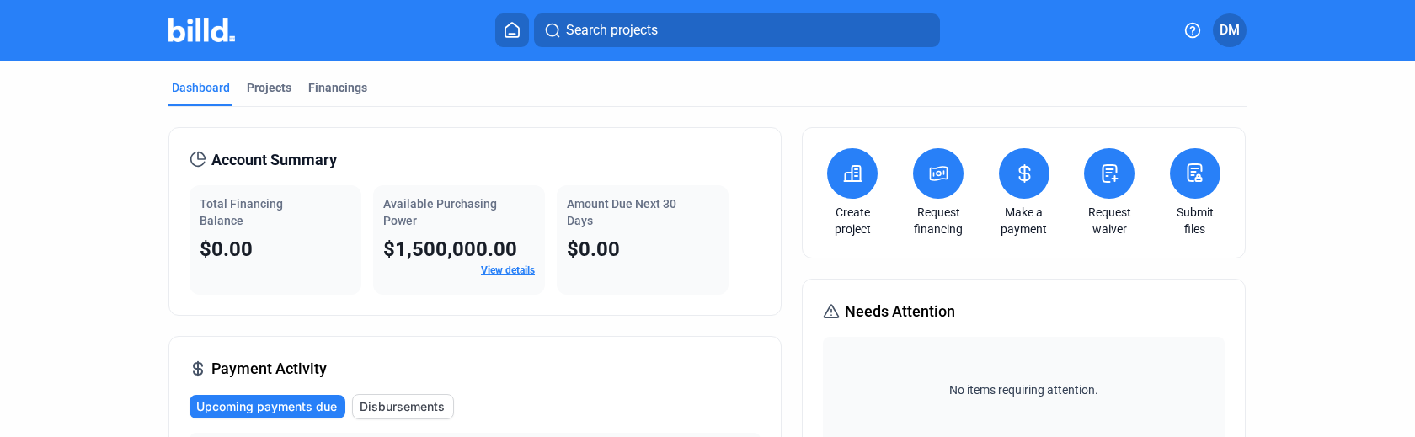
click at [1195, 179] on icon at bounding box center [1194, 173] width 21 height 20
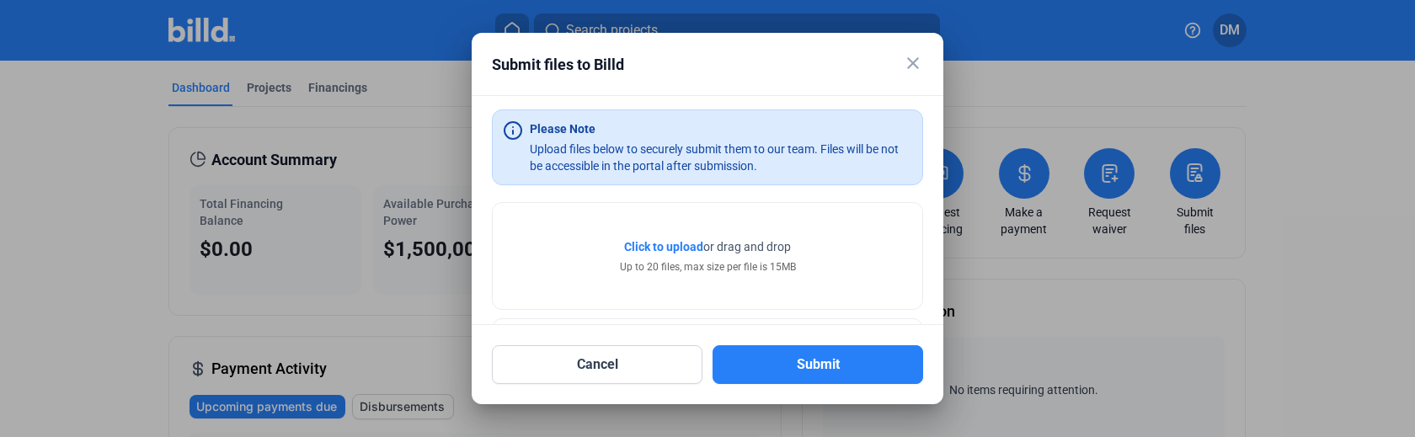
scroll to position [68, 0]
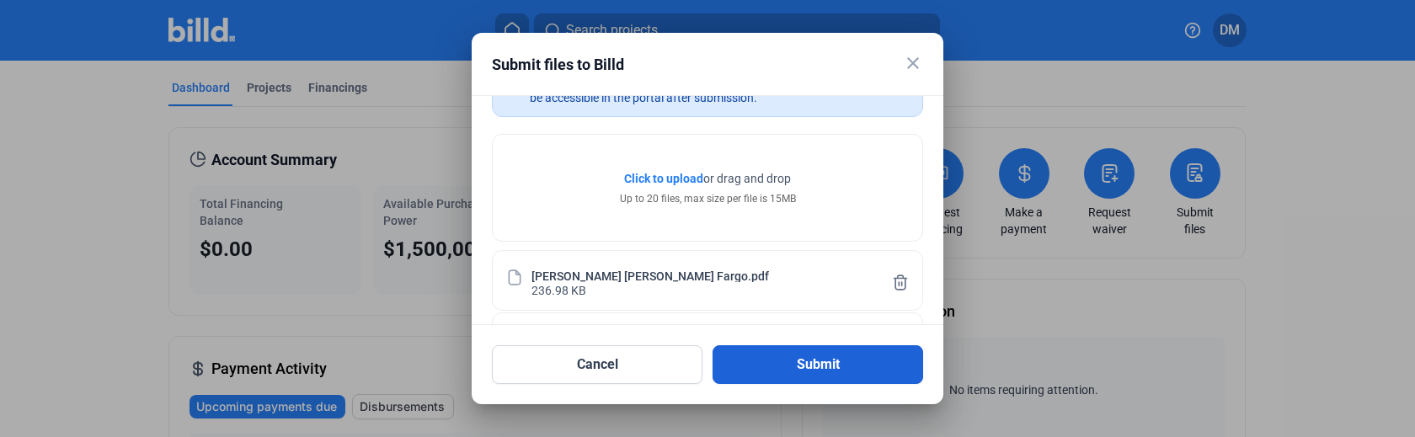
click at [789, 356] on button "Submit" at bounding box center [818, 364] width 211 height 39
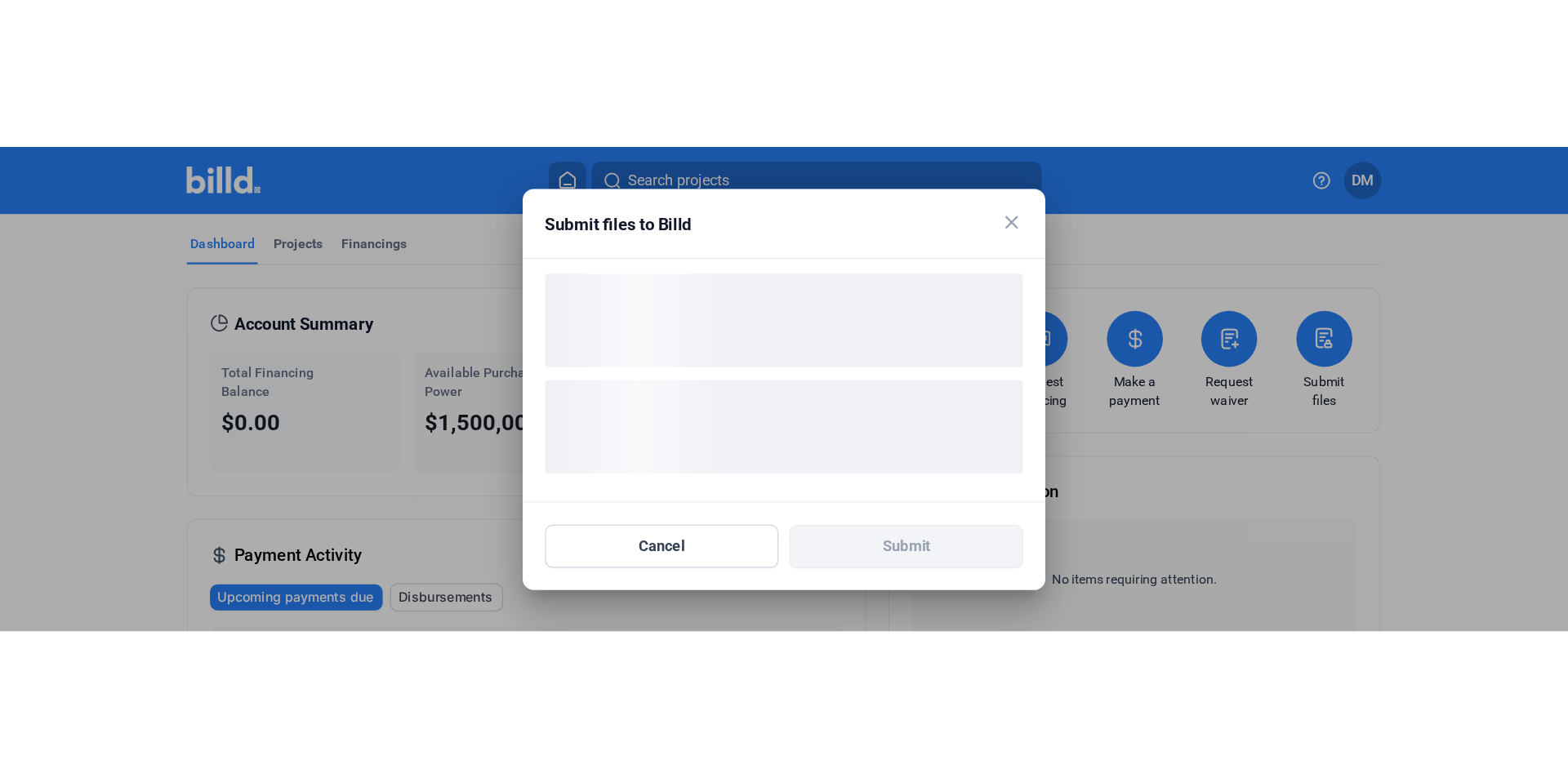
scroll to position [0, 0]
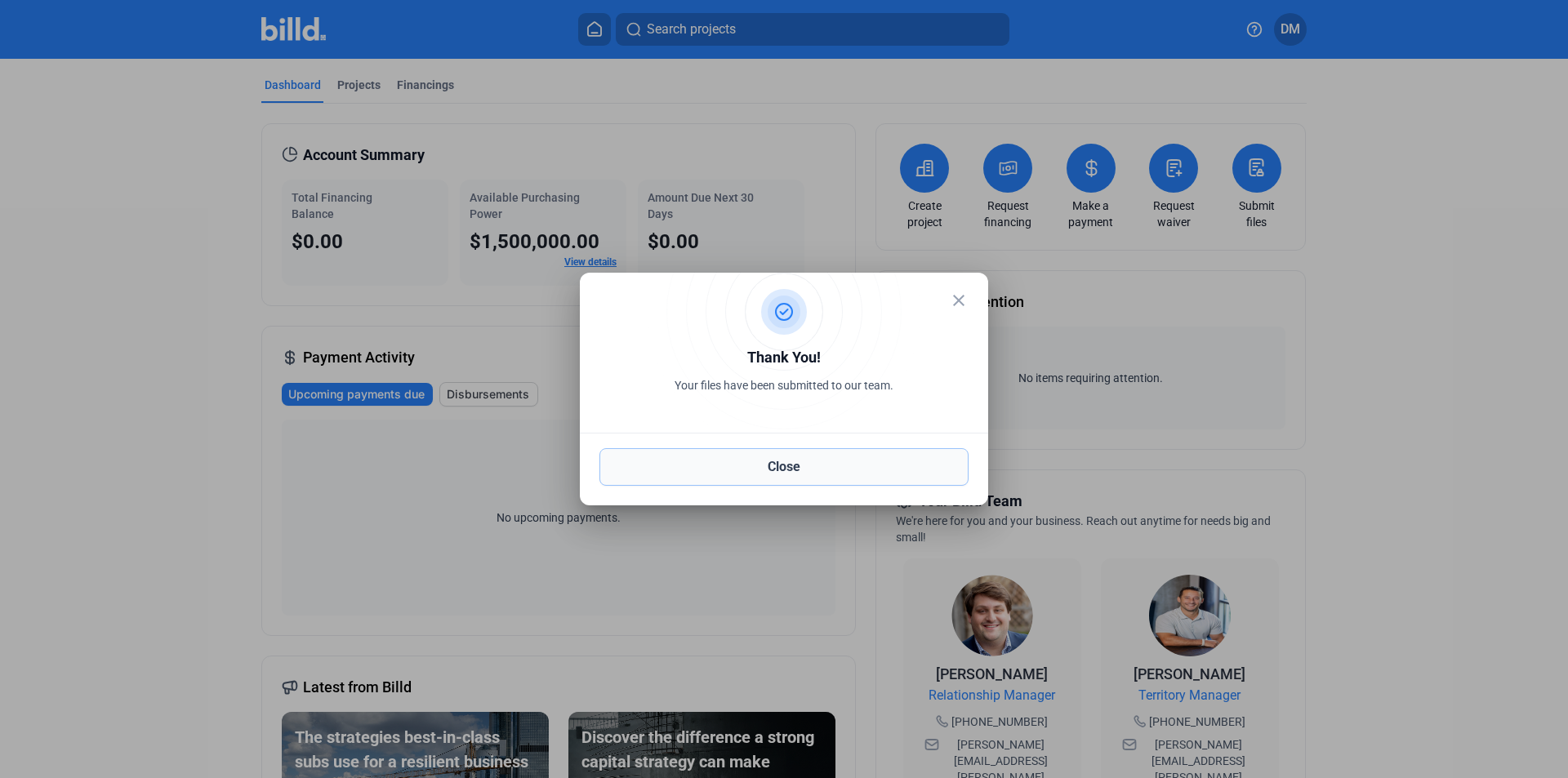
click at [782, 478] on button "Close" at bounding box center [783, 467] width 369 height 38
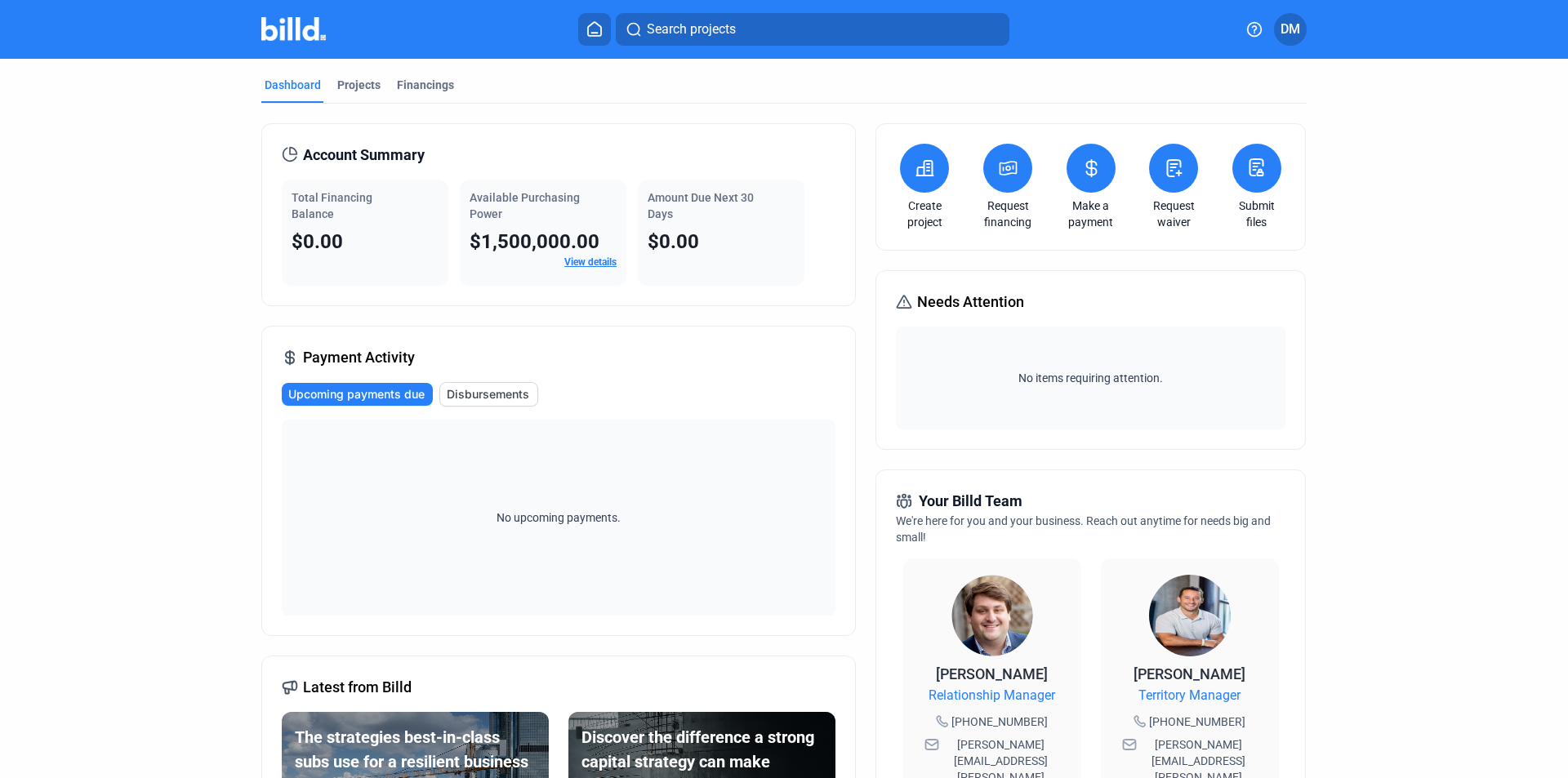
click at [1307, 23] on div "Search projects DM" at bounding box center [784, 29] width 1273 height 33
click at [1297, 24] on span "DM" at bounding box center [1290, 29] width 19 height 19
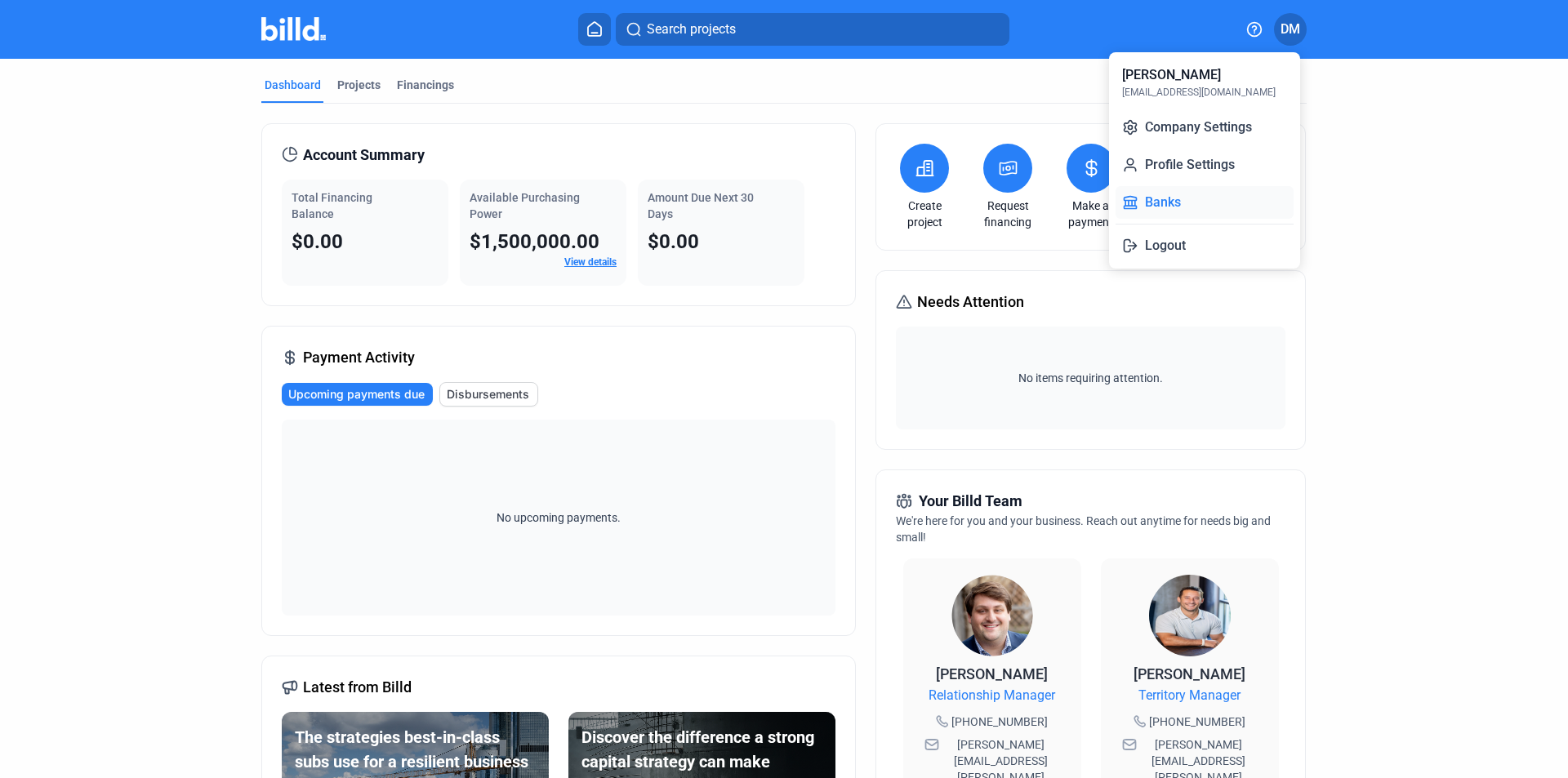
drag, startPoint x: 1170, startPoint y: 201, endPoint x: 1168, endPoint y: 192, distance: 9.2
click at [1168, 192] on button "Banks" at bounding box center [1205, 202] width 178 height 33
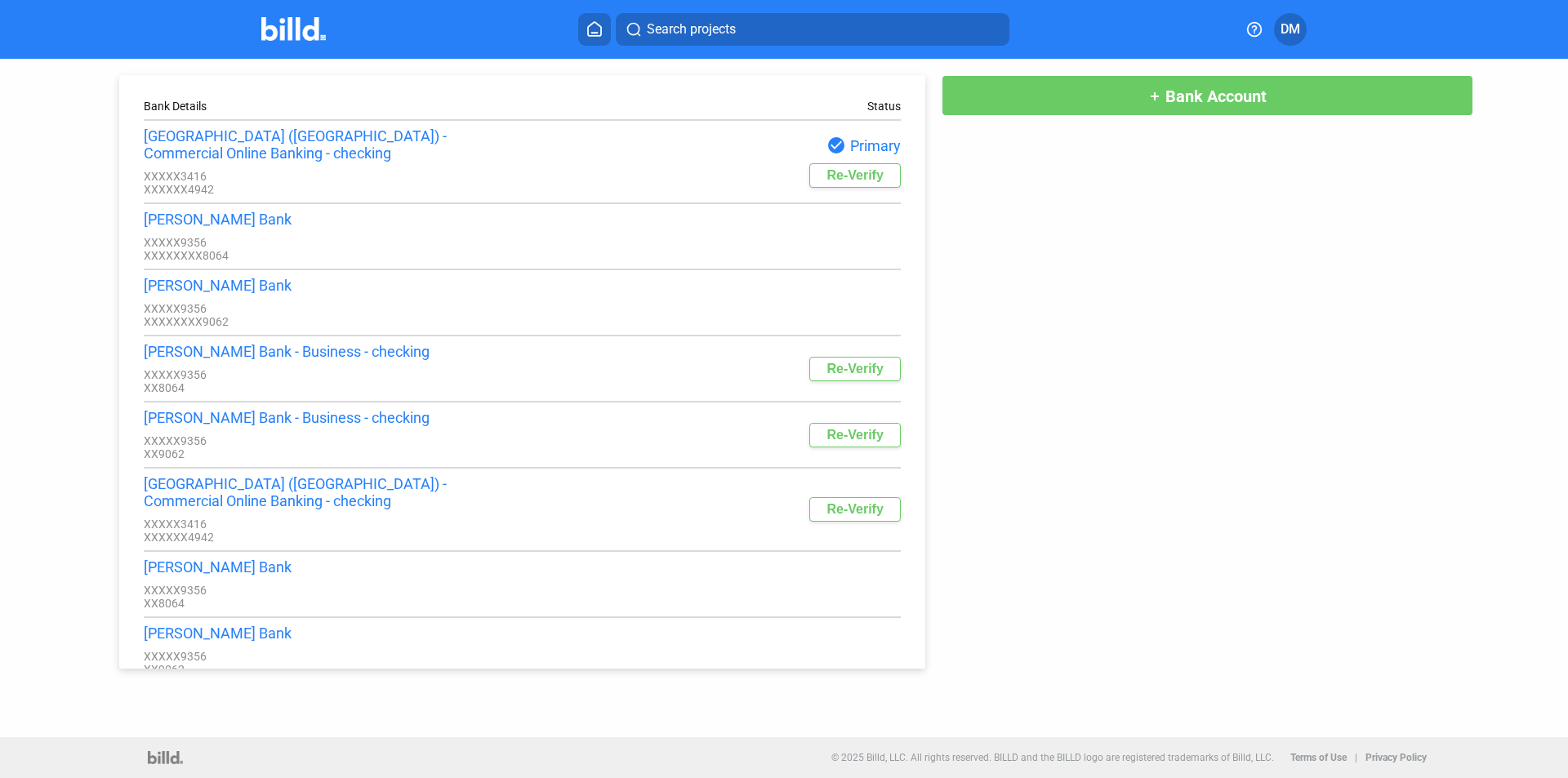
click at [1080, 96] on button "add Bank Account" at bounding box center [1207, 96] width 531 height 41
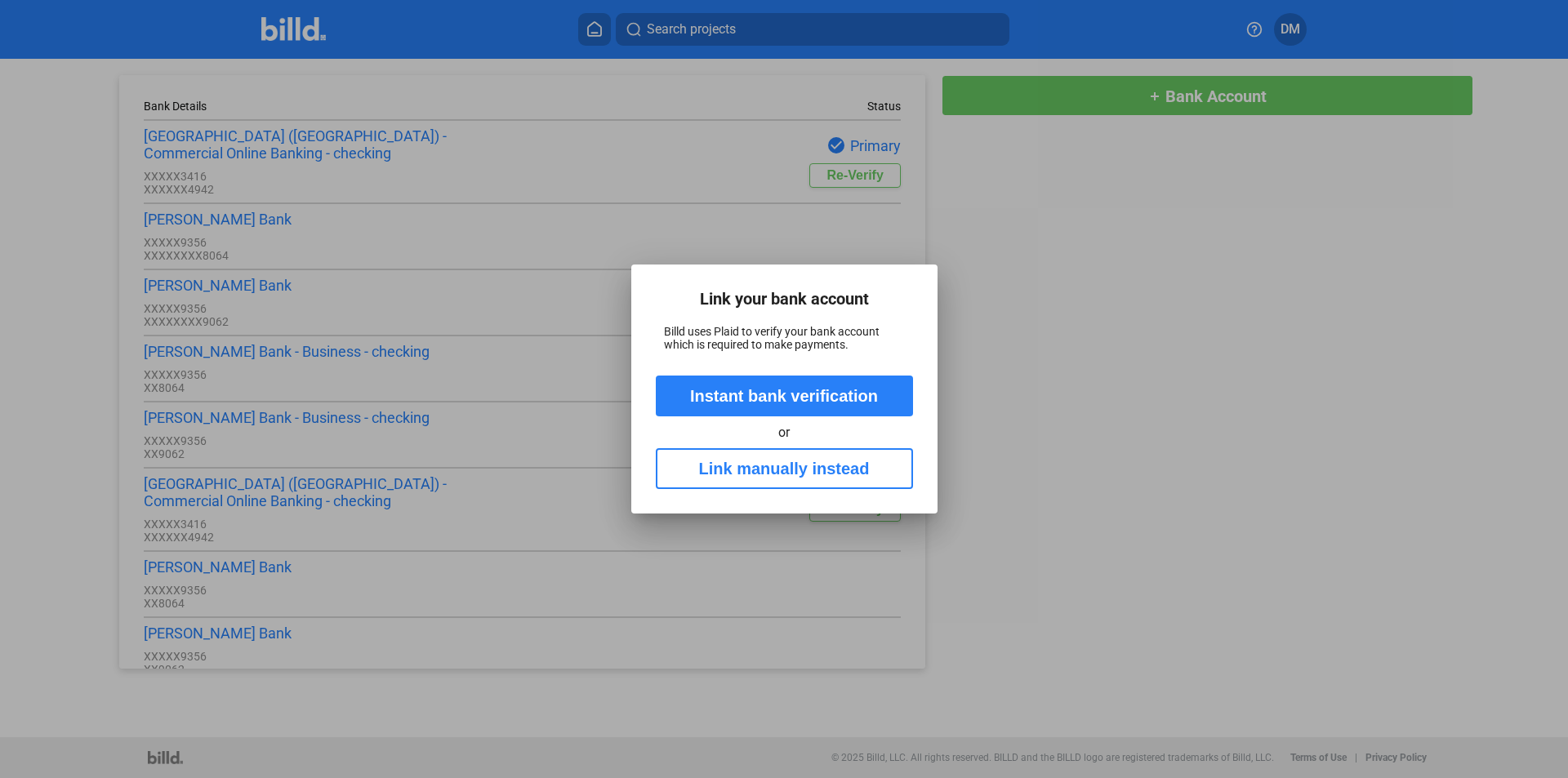
click at [765, 404] on button "Instant bank verification" at bounding box center [783, 396] width 257 height 41
